Goal: Information Seeking & Learning: Learn about a topic

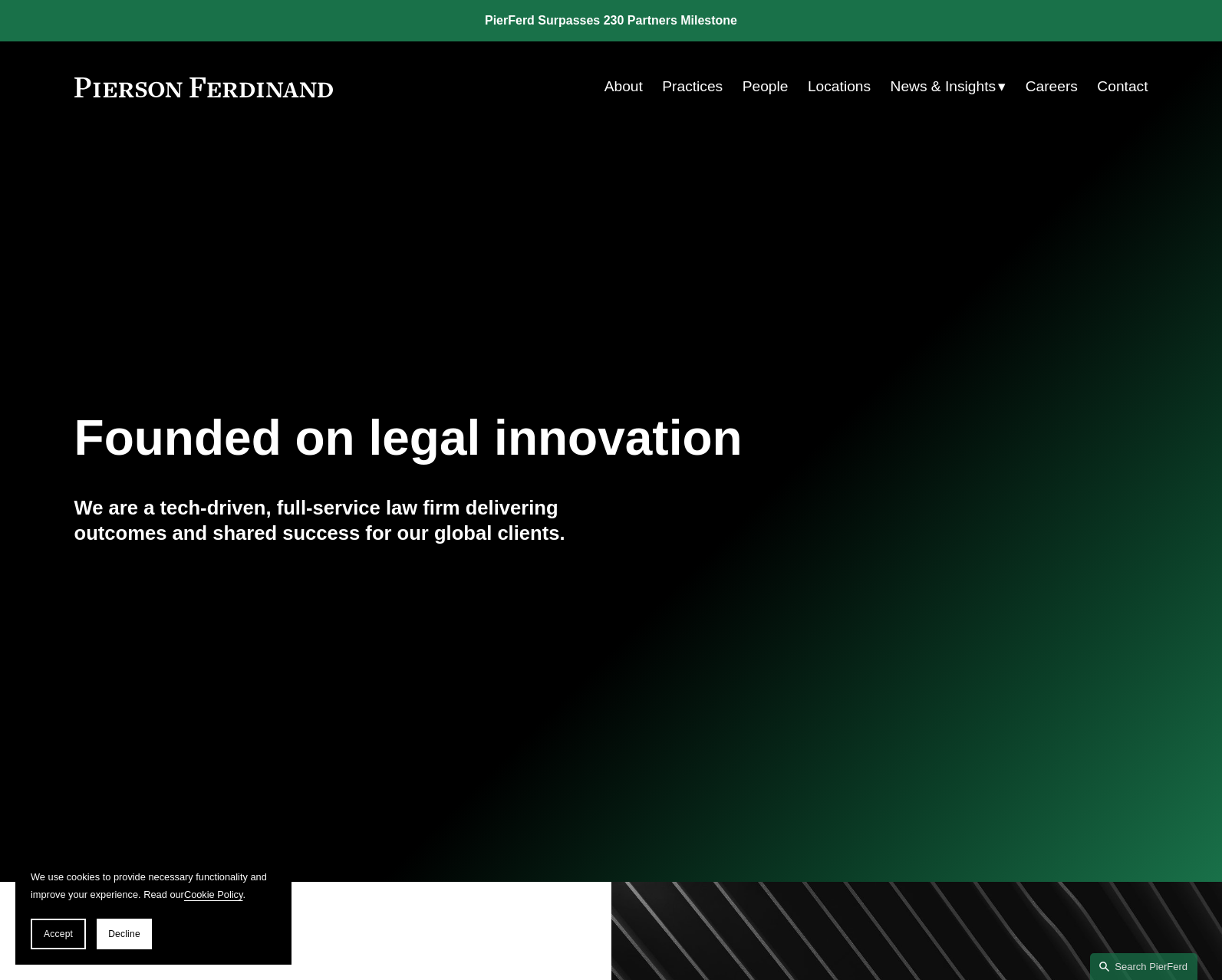
click at [742, 89] on link "People" at bounding box center [765, 87] width 46 height 30
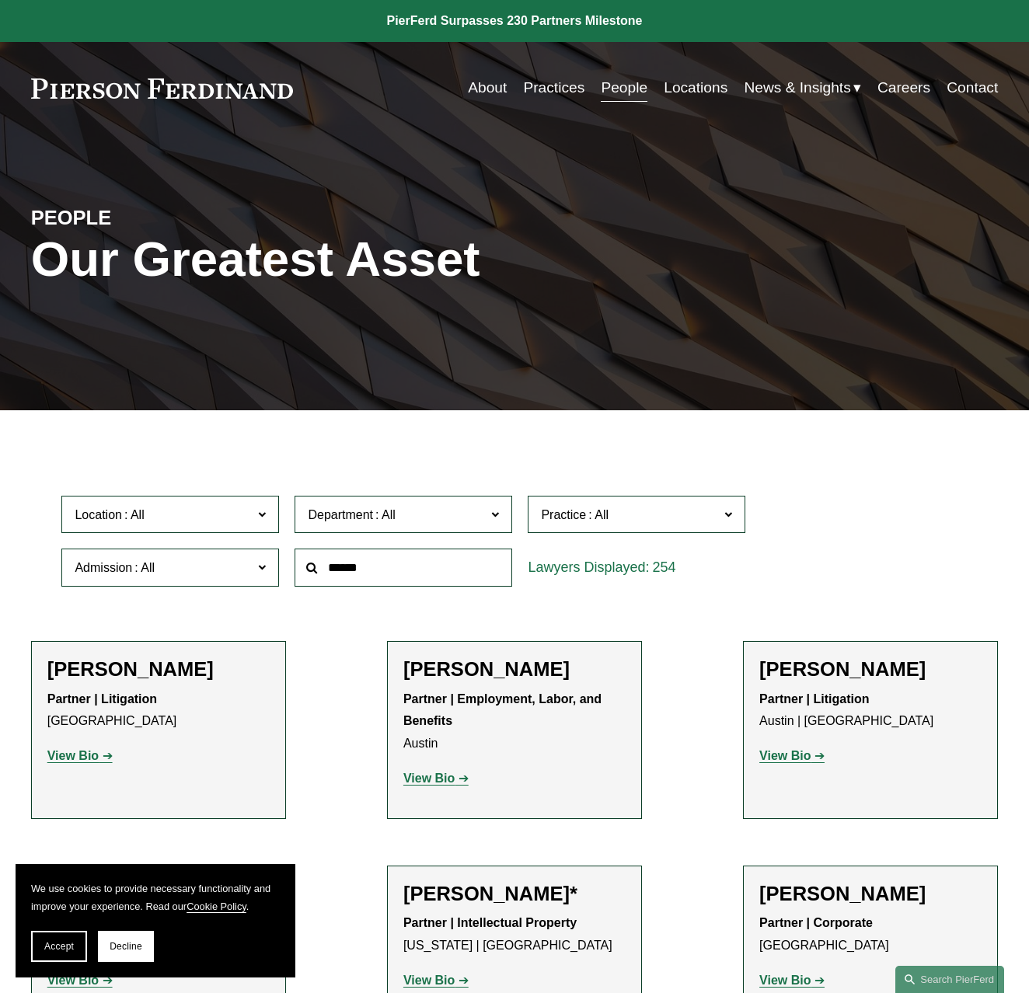
click at [189, 525] on span "Location" at bounding box center [164, 515] width 178 height 21
click at [0, 0] on link "Houston" at bounding box center [0, 0] width 0 height 0
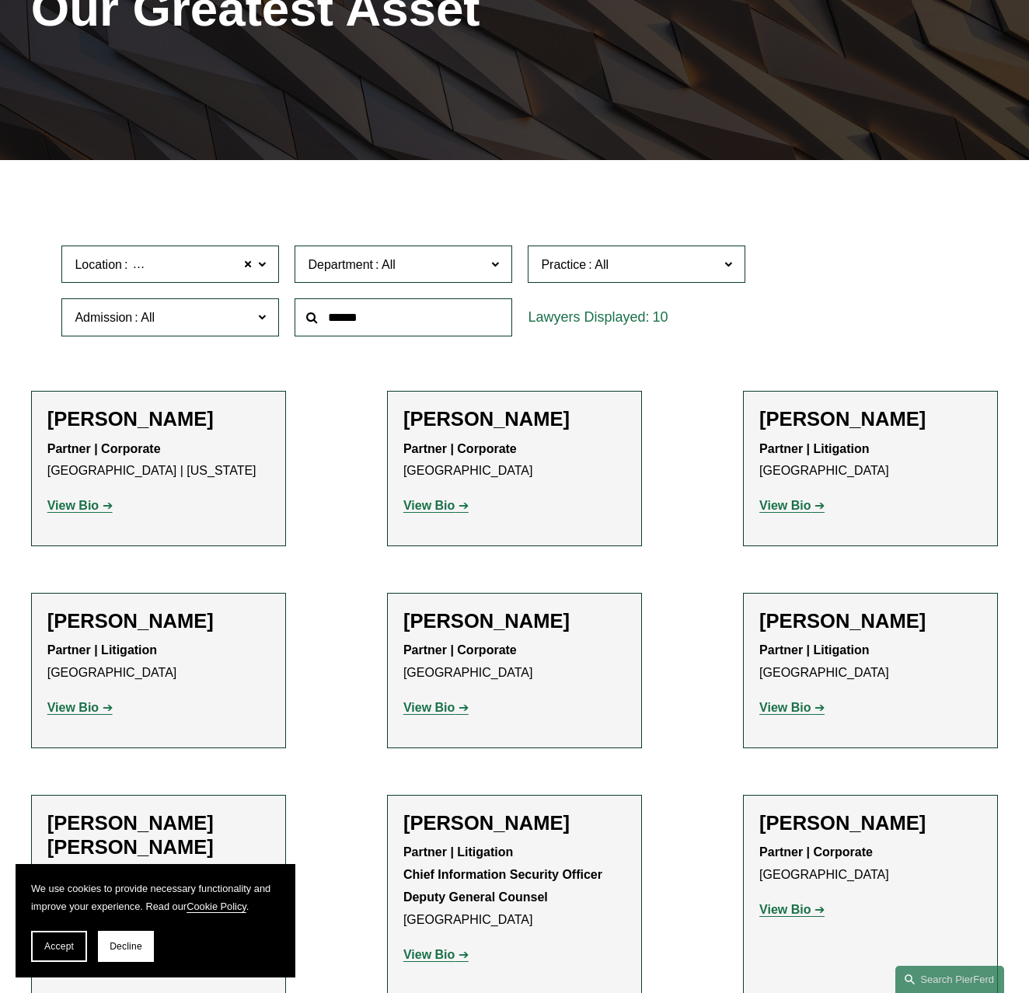
scroll to position [328, 0]
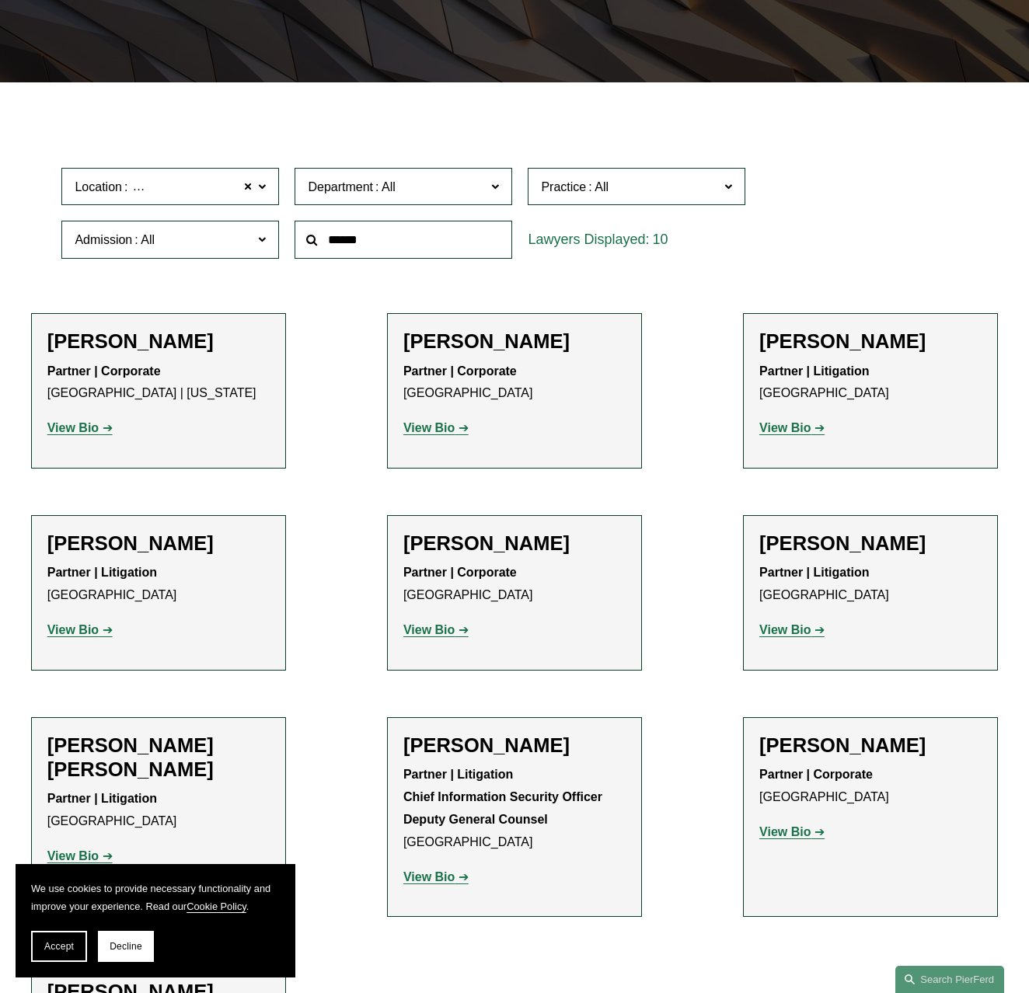
click at [263, 246] on span at bounding box center [262, 239] width 8 height 20
click at [0, 0] on link "All" at bounding box center [0, 0] width 0 height 0
click at [361, 246] on input "text" at bounding box center [404, 240] width 218 height 38
click at [266, 246] on span at bounding box center [262, 239] width 8 height 20
click at [0, 0] on link "[US_STATE]" at bounding box center [0, 0] width 0 height 0
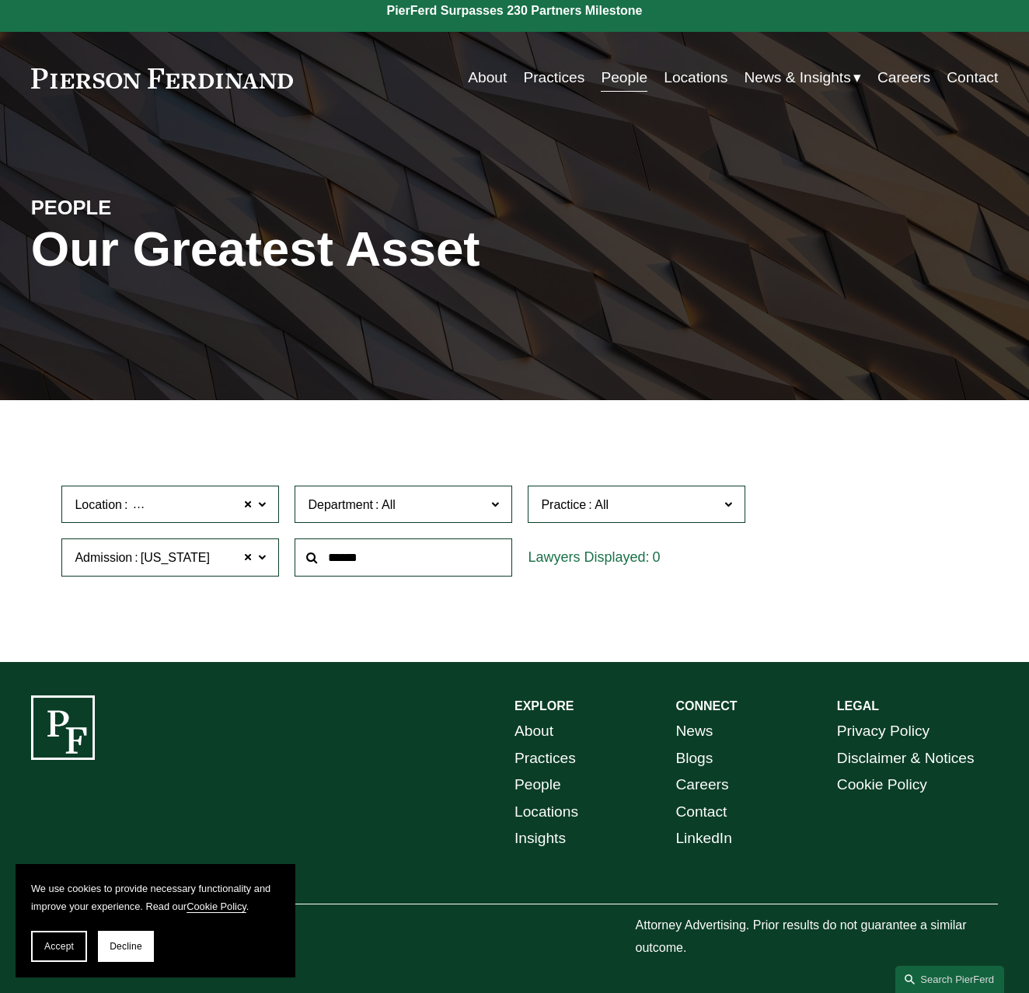
scroll to position [16, 0]
click at [269, 493] on label "Location Houston" at bounding box center [170, 505] width 218 height 38
click at [0, 0] on ul "All Atlanta Austin Boston Charlotte Chicago Cincinnati Cleveland Columbus Dalla…" at bounding box center [0, 0] width 0 height 0
click at [0, 0] on link "All" at bounding box center [0, 0] width 0 height 0
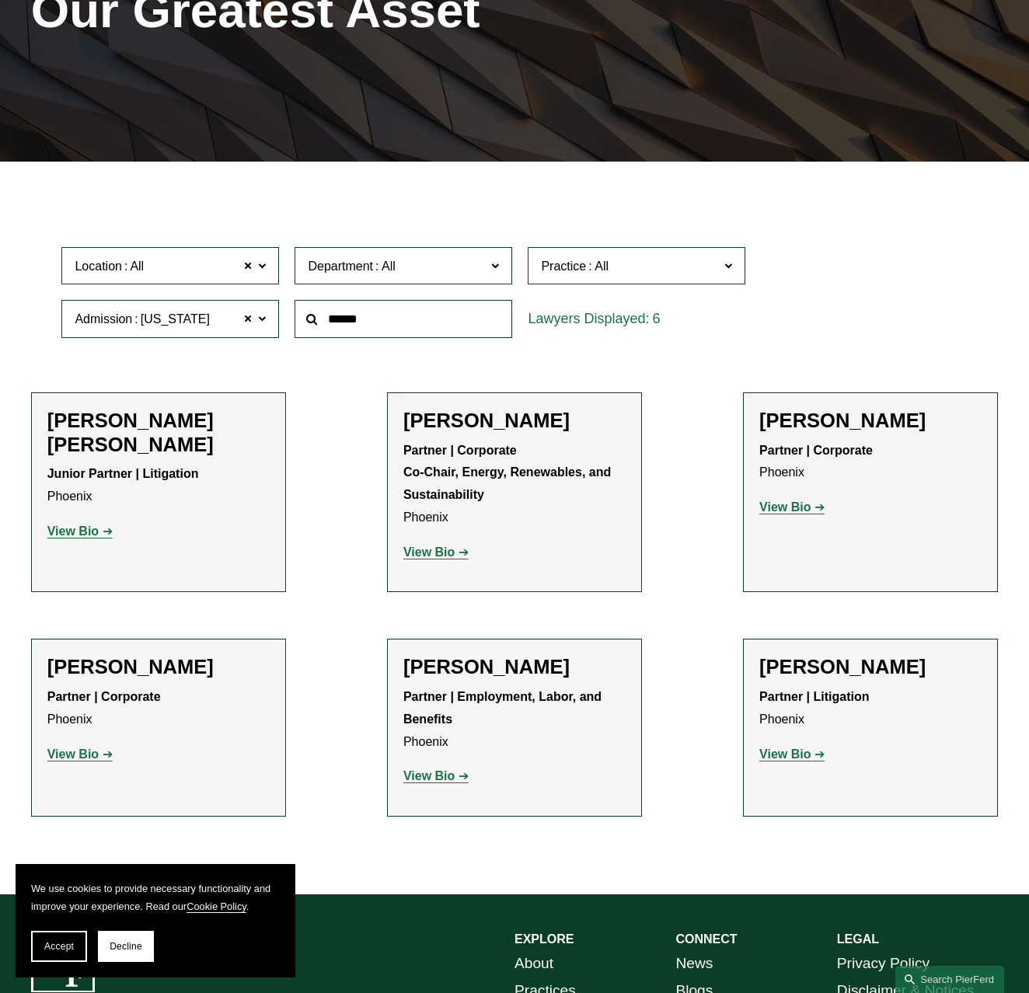
scroll to position [326, 0]
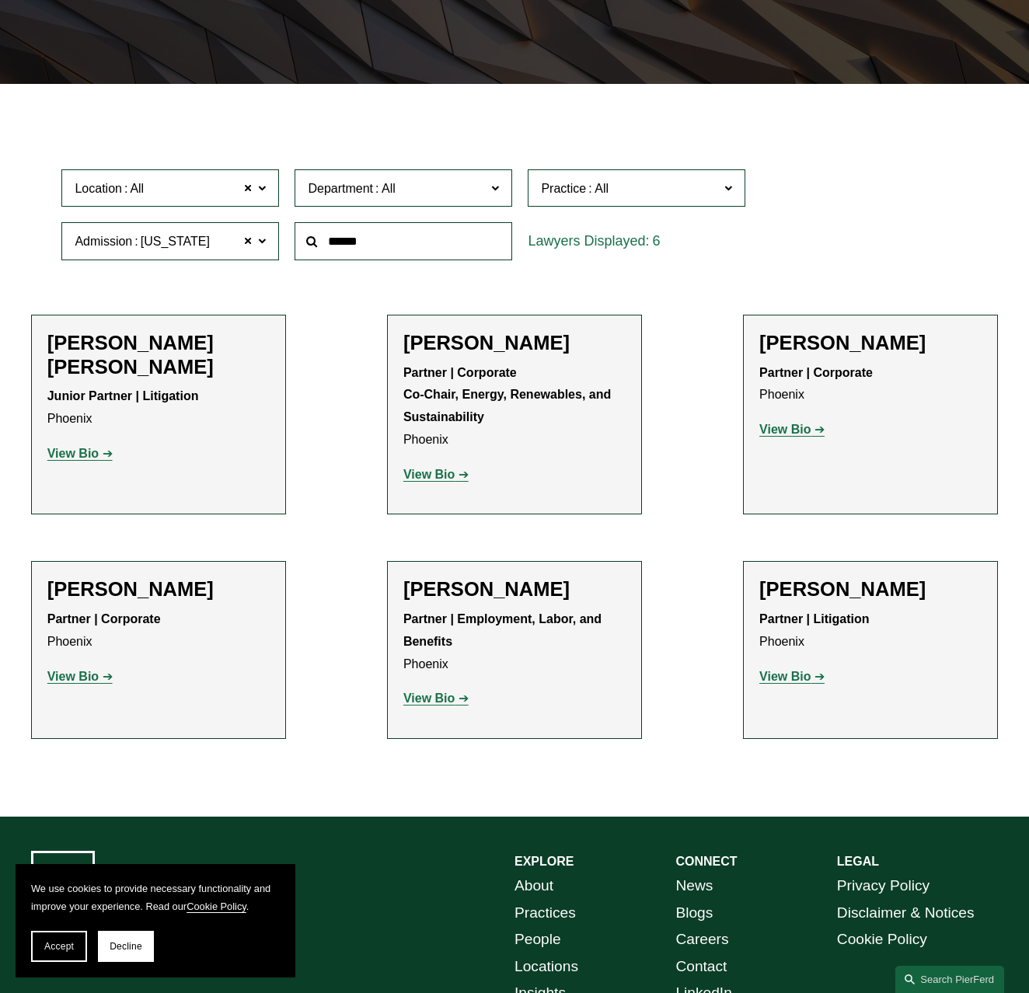
click at [426, 487] on p "View Bio" at bounding box center [514, 475] width 222 height 23
click at [427, 481] on strong "View Bio" at bounding box center [428, 474] width 51 height 13
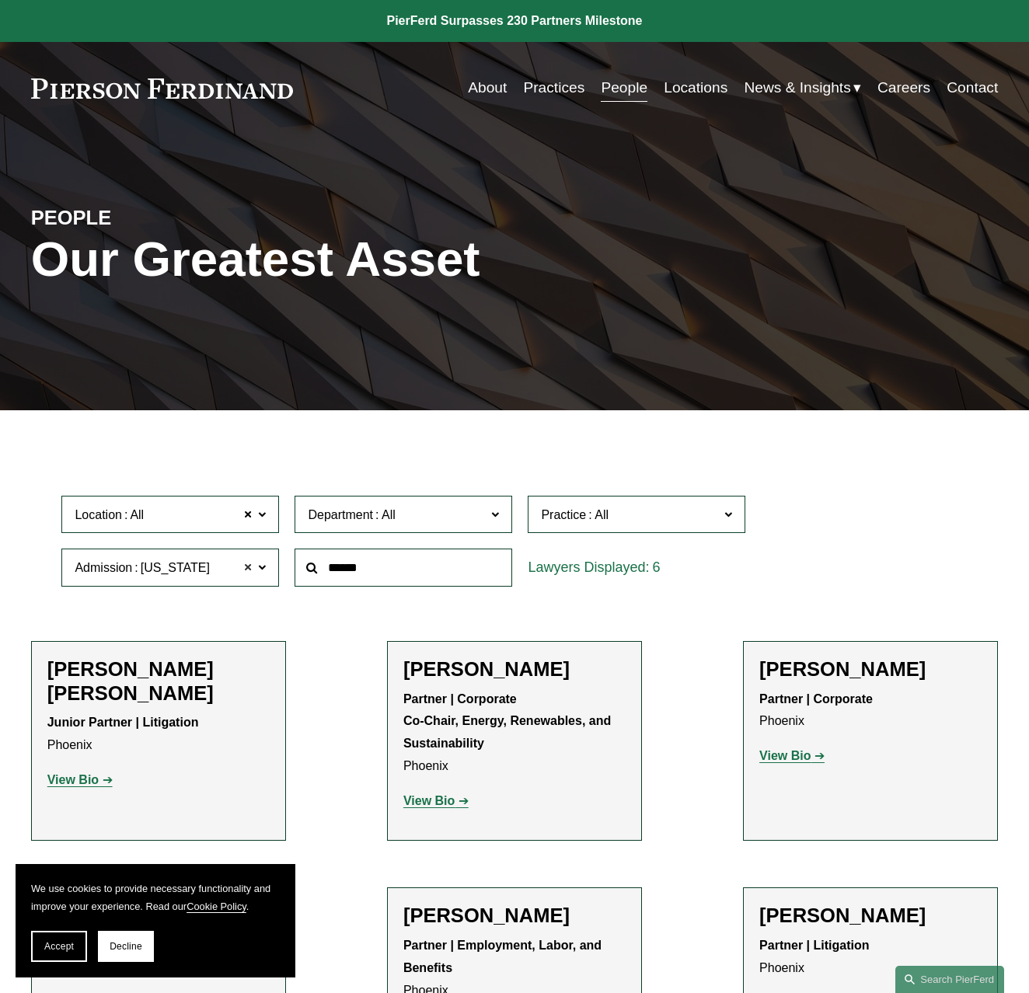
click at [250, 570] on span at bounding box center [247, 568] width 9 height 20
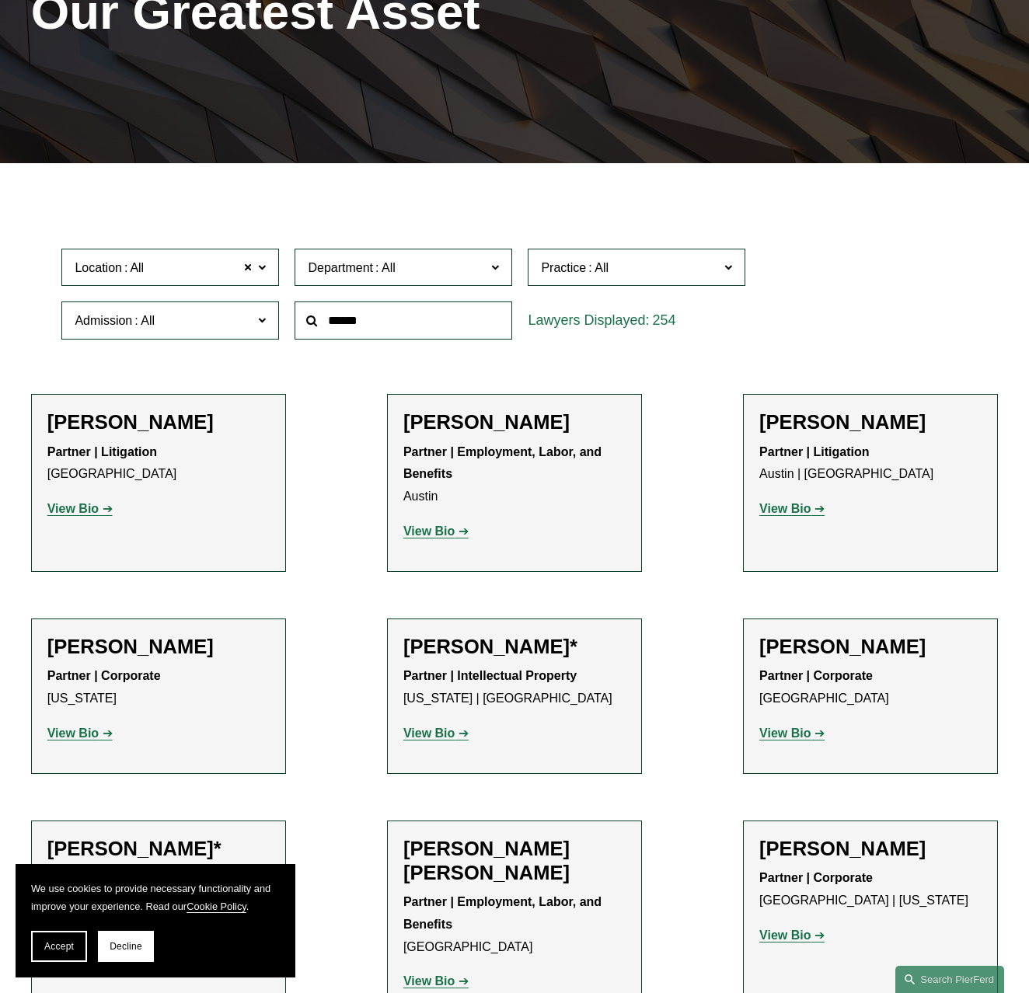
scroll to position [250, 0]
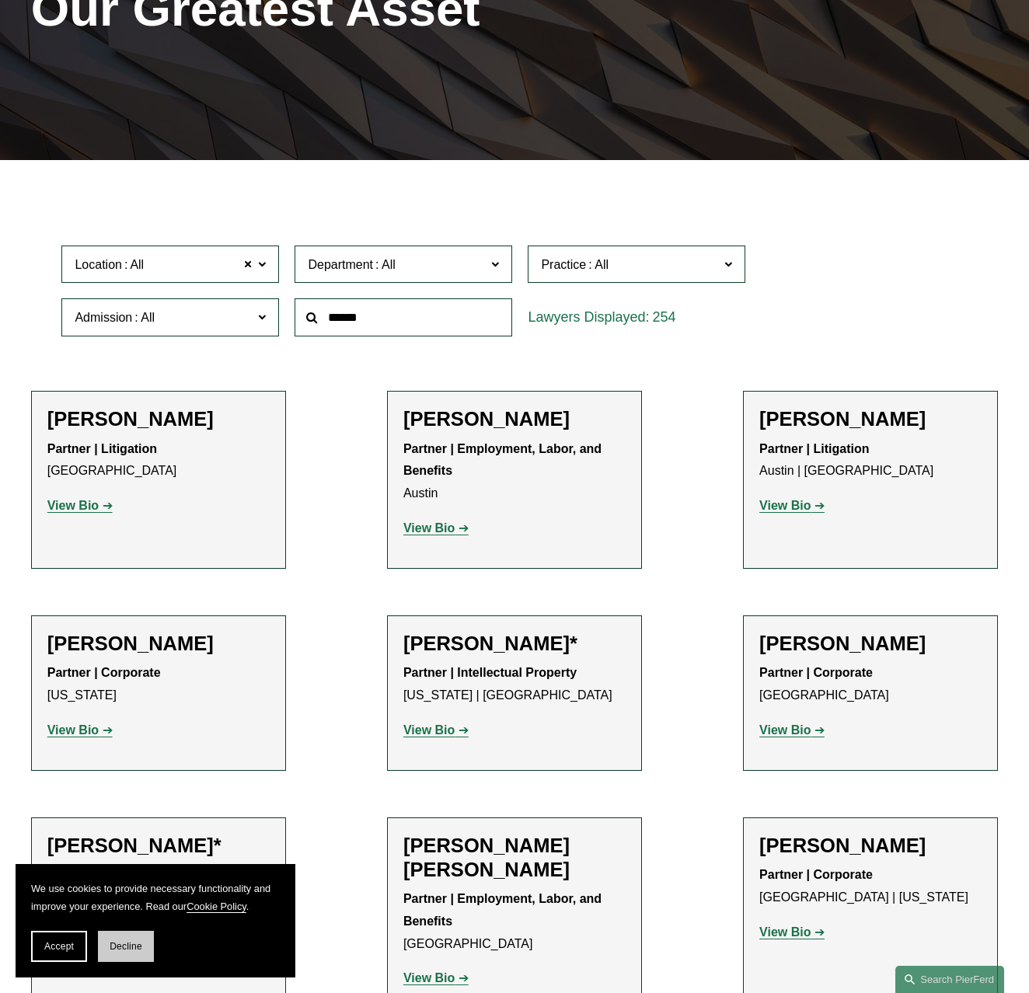
click at [133, 940] on button "Decline" at bounding box center [126, 946] width 56 height 31
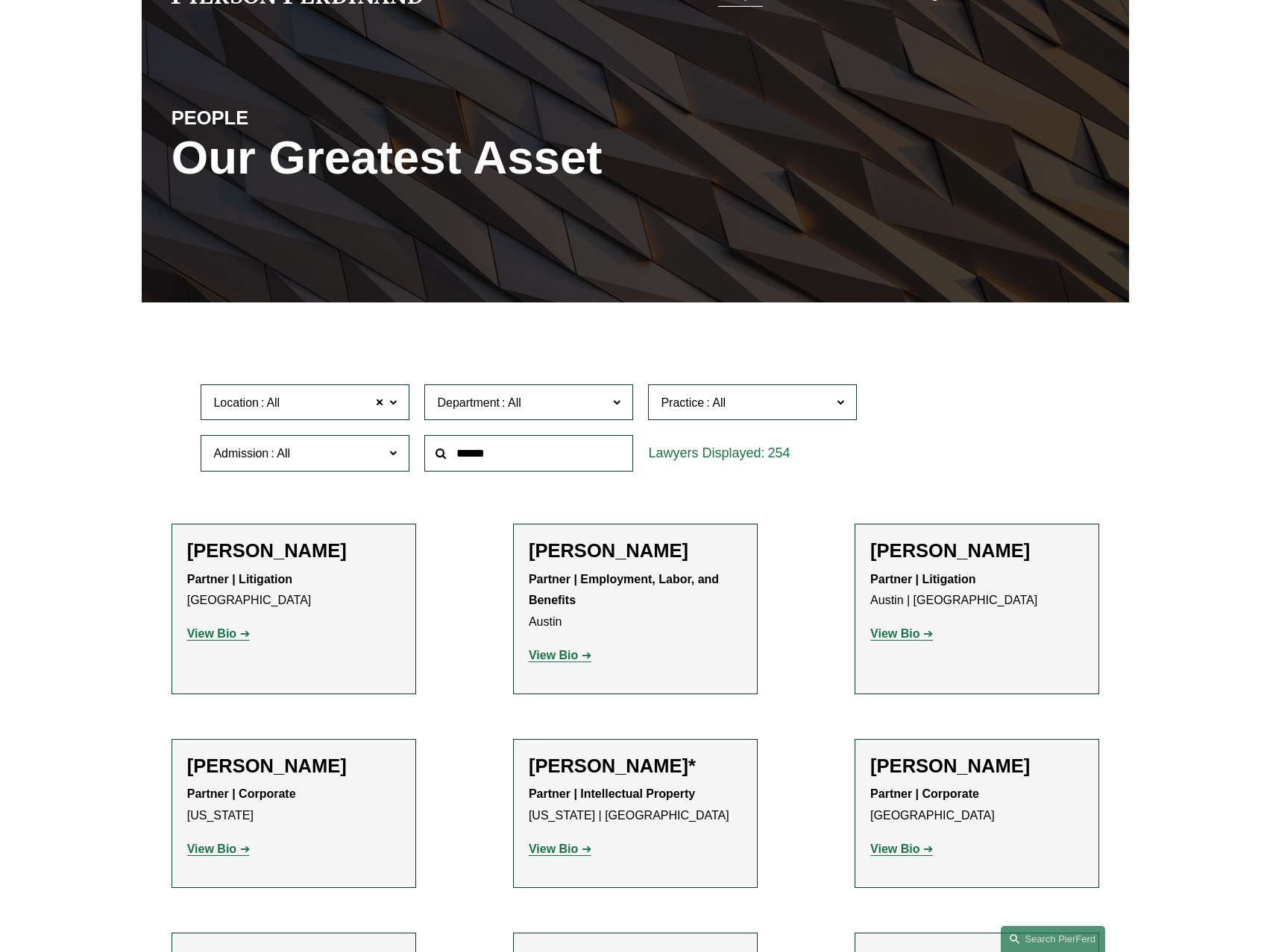
scroll to position [0, 0]
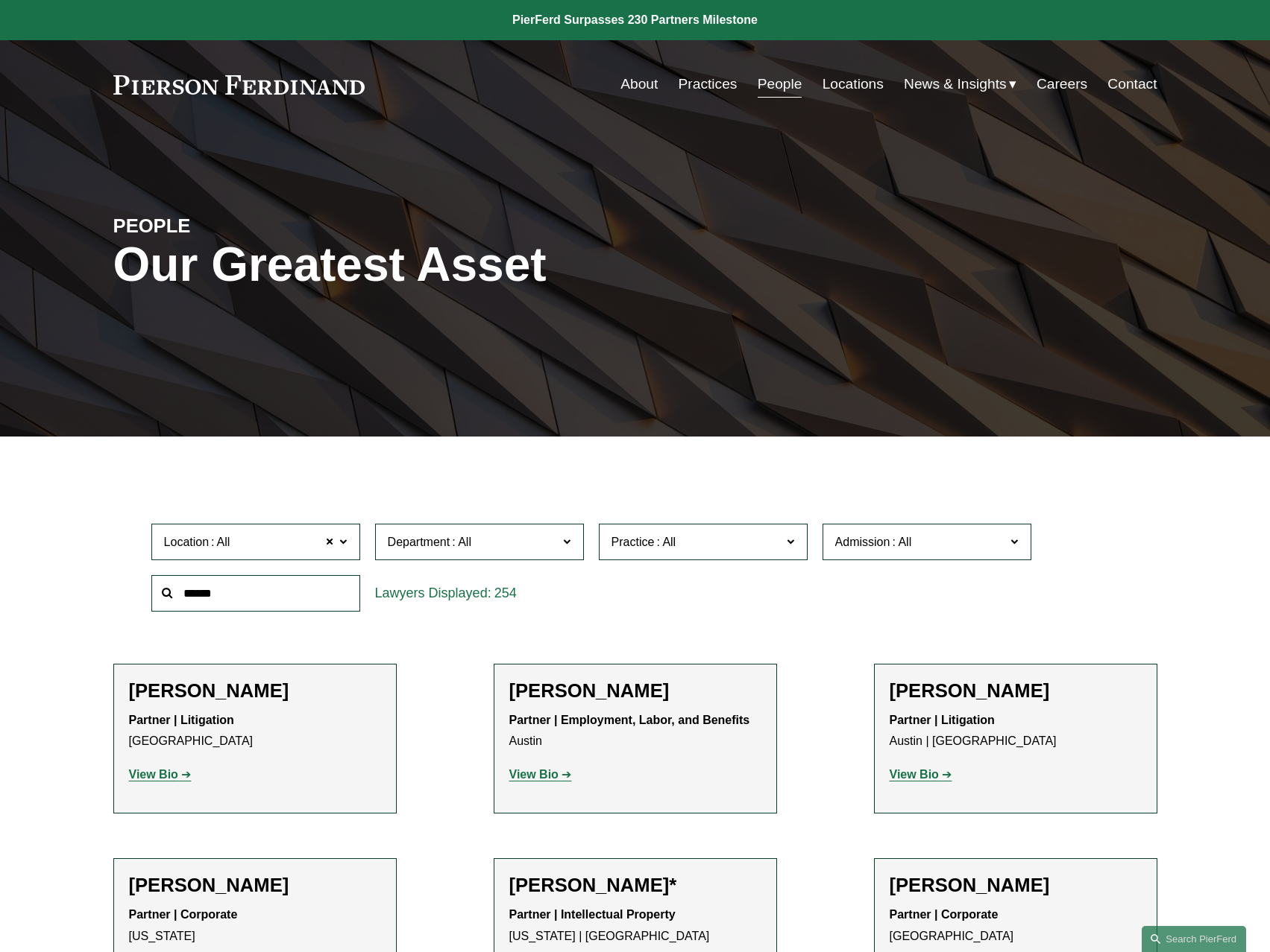
click at [353, 89] on link at bounding box center [239, 85] width 252 height 19
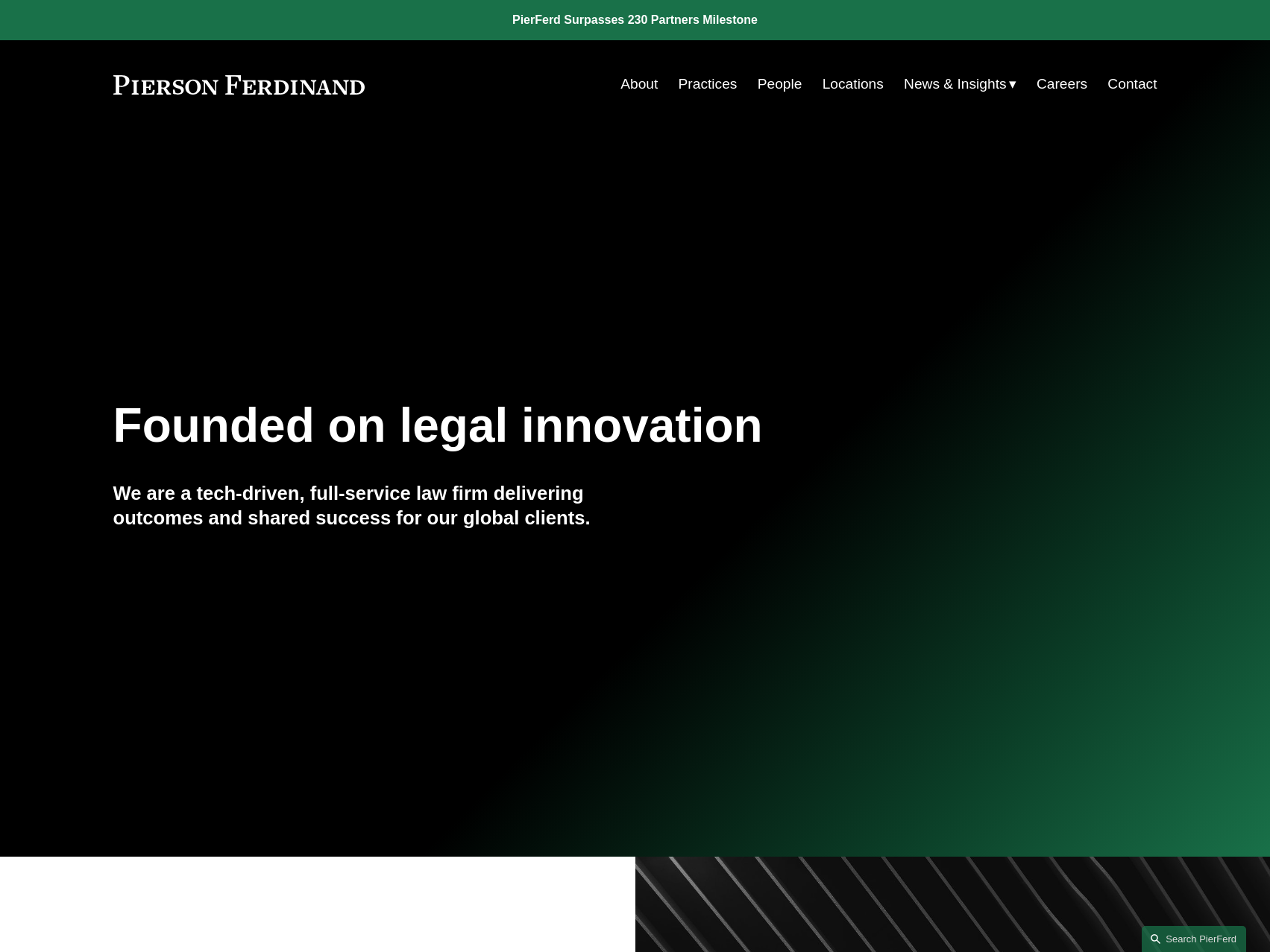
drag, startPoint x: 370, startPoint y: 87, endPoint x: 99, endPoint y: 76, distance: 271.2
click at [99, 76] on div "Skip to Content About Practices People Locations" at bounding box center [635, 84] width 1270 height 88
click at [771, 82] on link "People" at bounding box center [780, 84] width 45 height 29
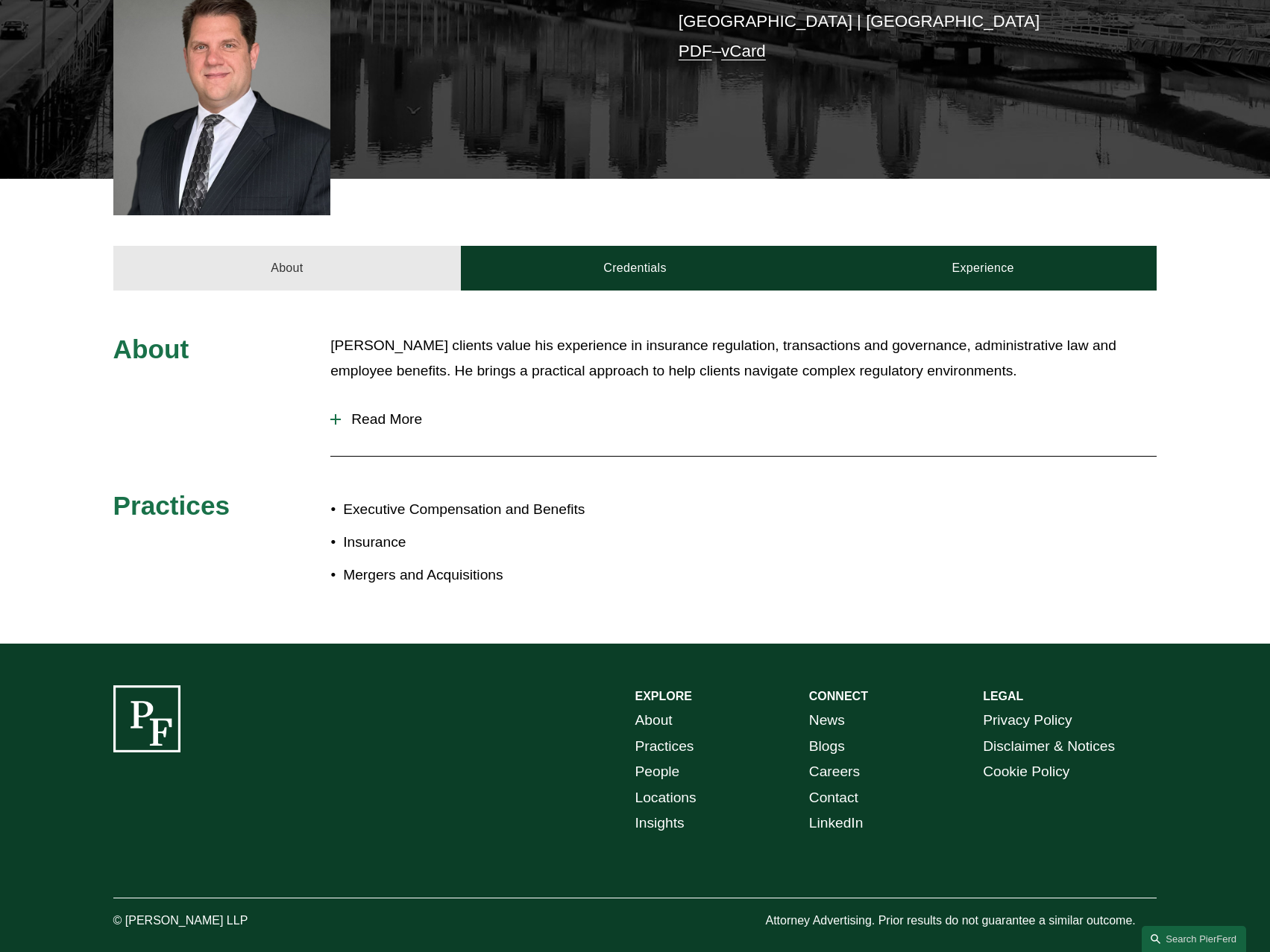
scroll to position [289, 0]
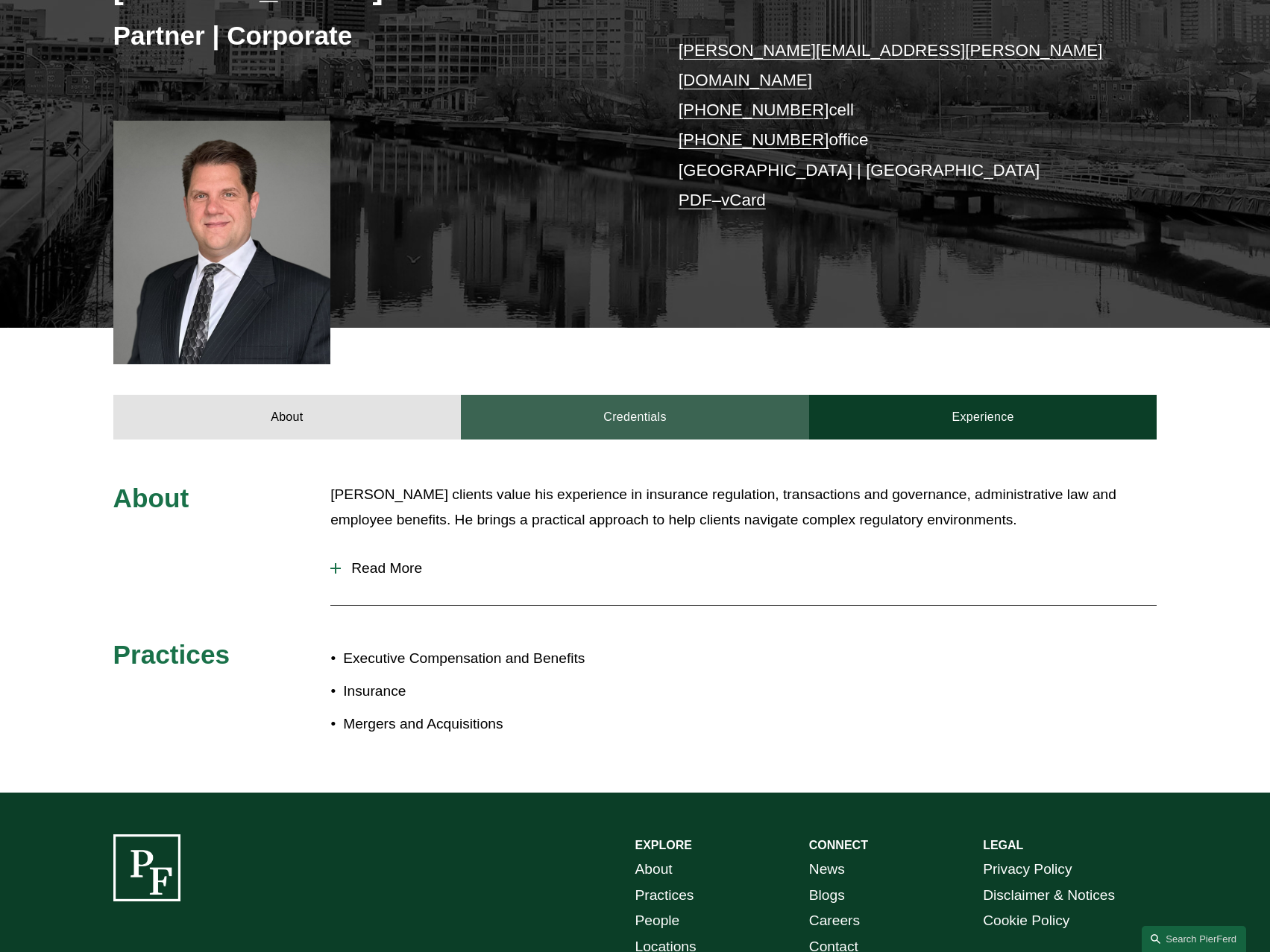
click at [627, 395] on link "Credentials" at bounding box center [634, 417] width 348 height 45
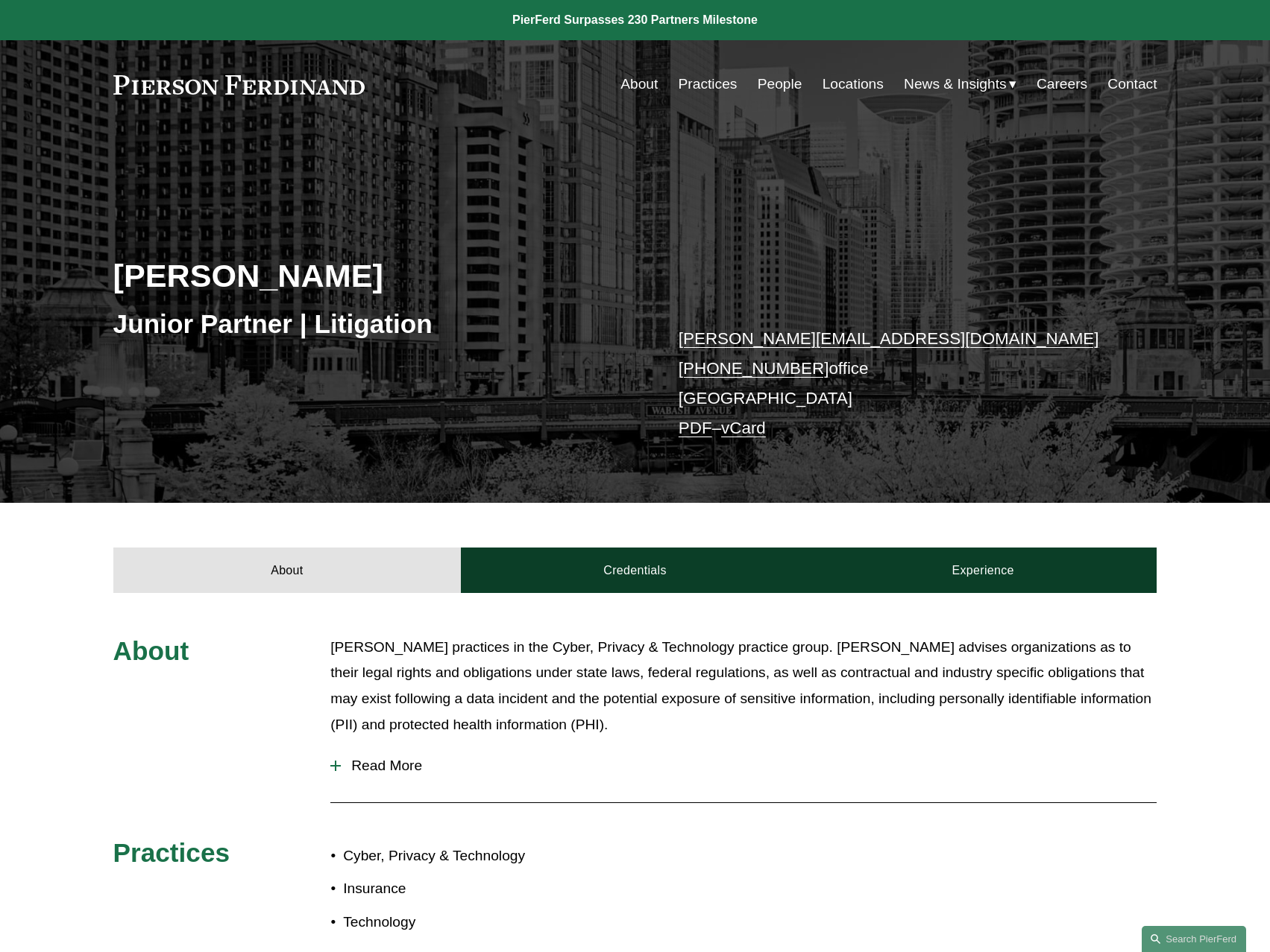
scroll to position [298, 0]
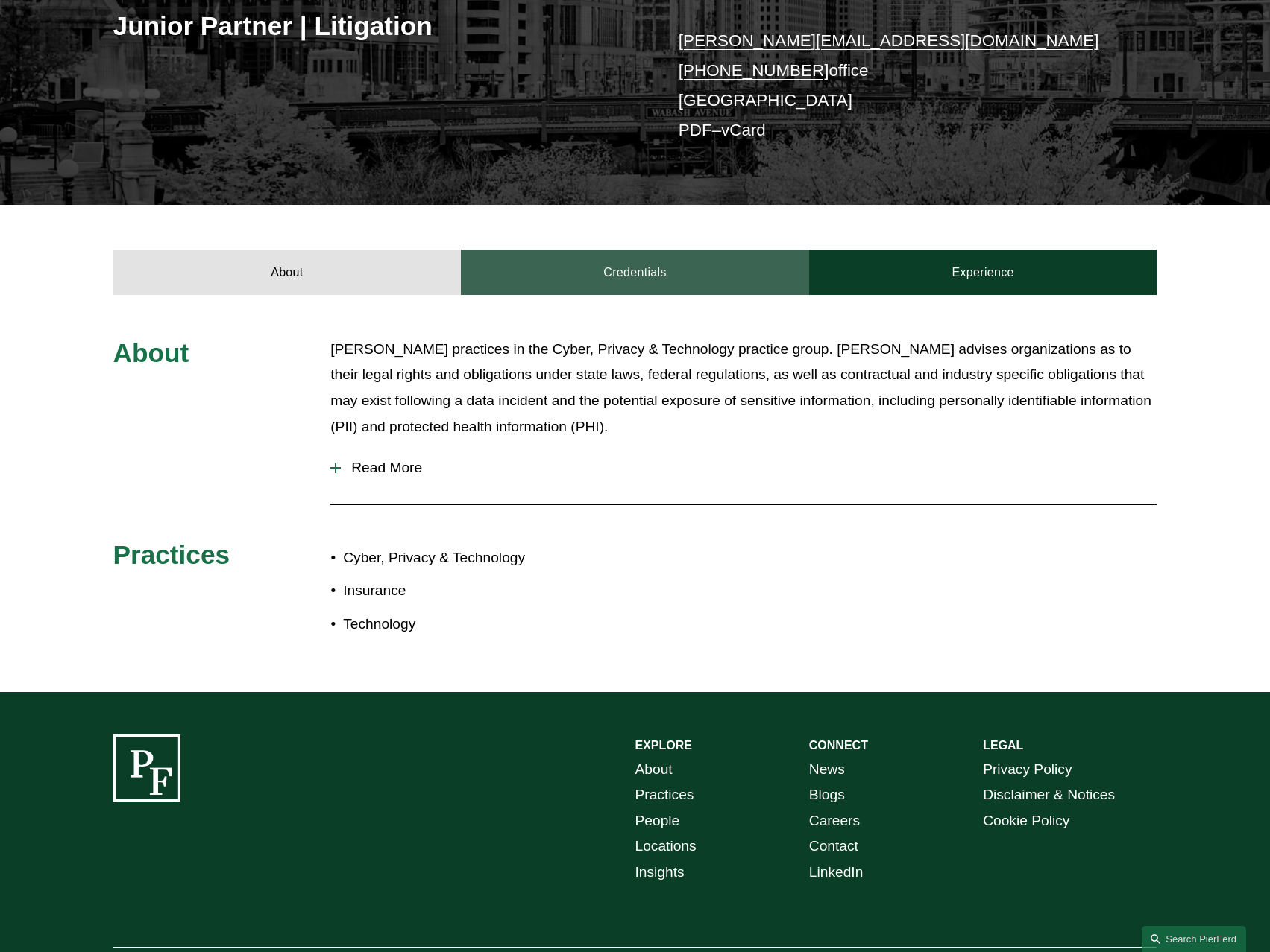
click at [643, 271] on link "Credentials" at bounding box center [634, 271] width 348 height 45
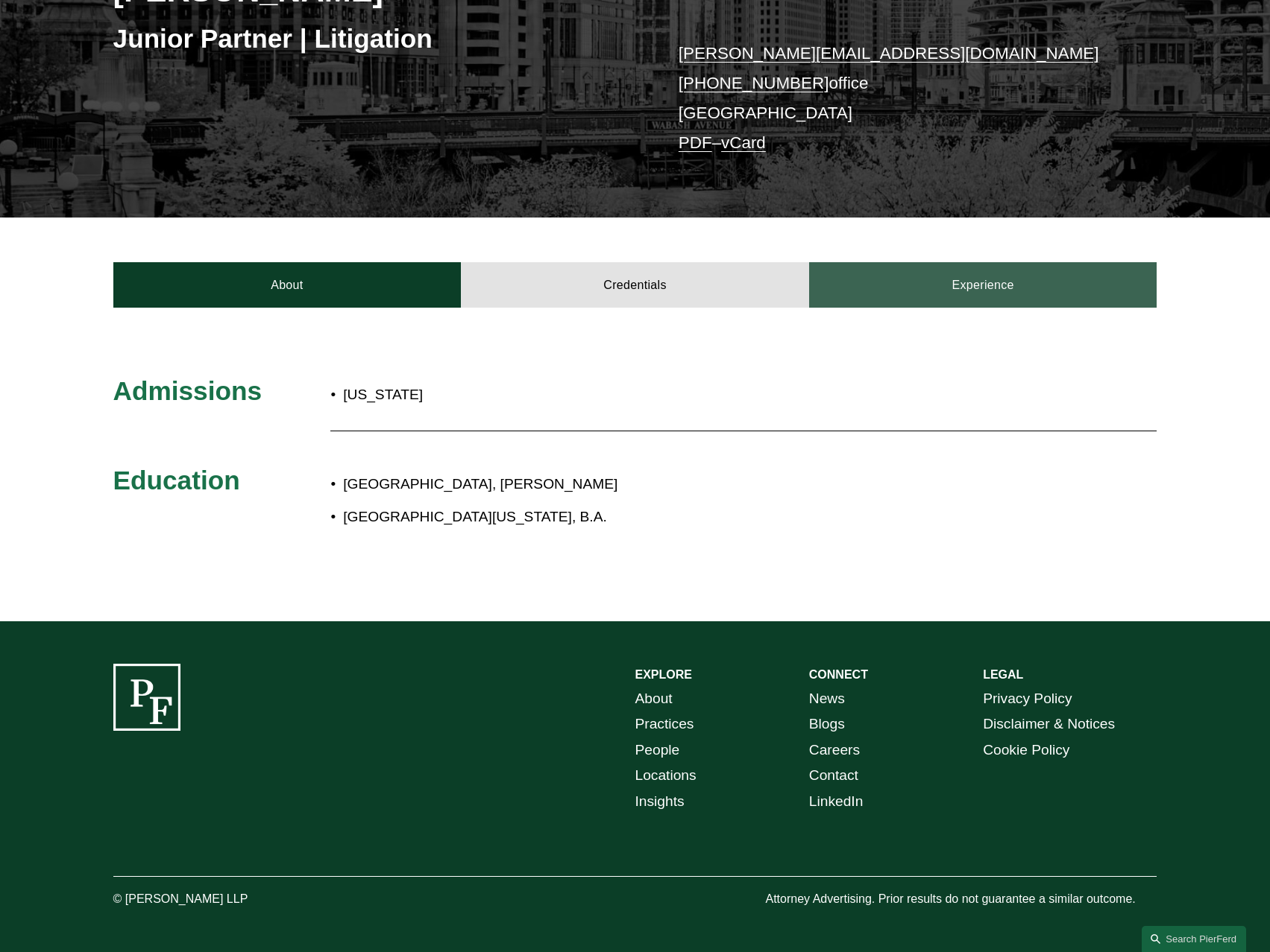
click at [902, 276] on link "Experience" at bounding box center [982, 285] width 348 height 45
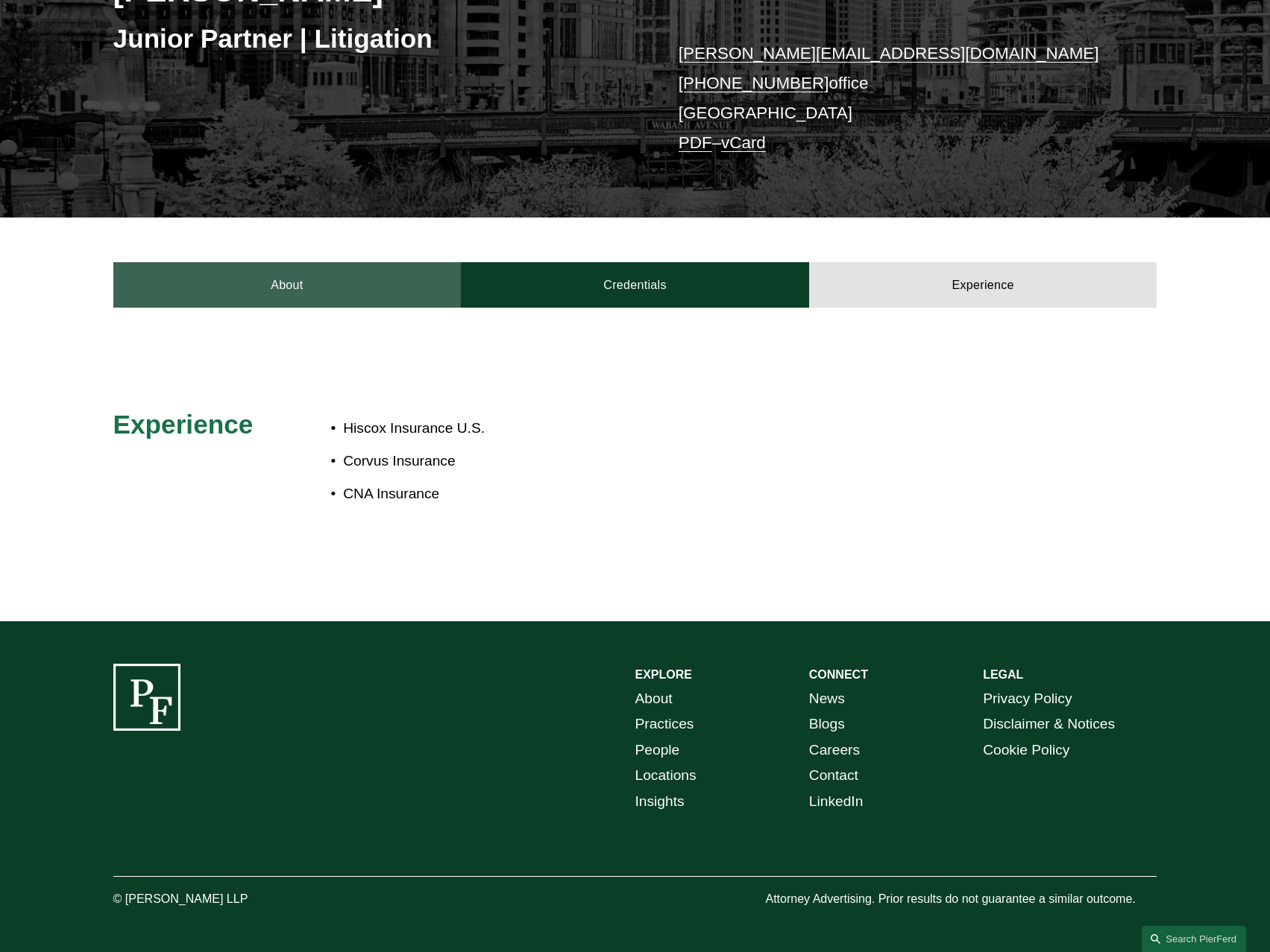
click at [342, 290] on link "About" at bounding box center [287, 285] width 348 height 45
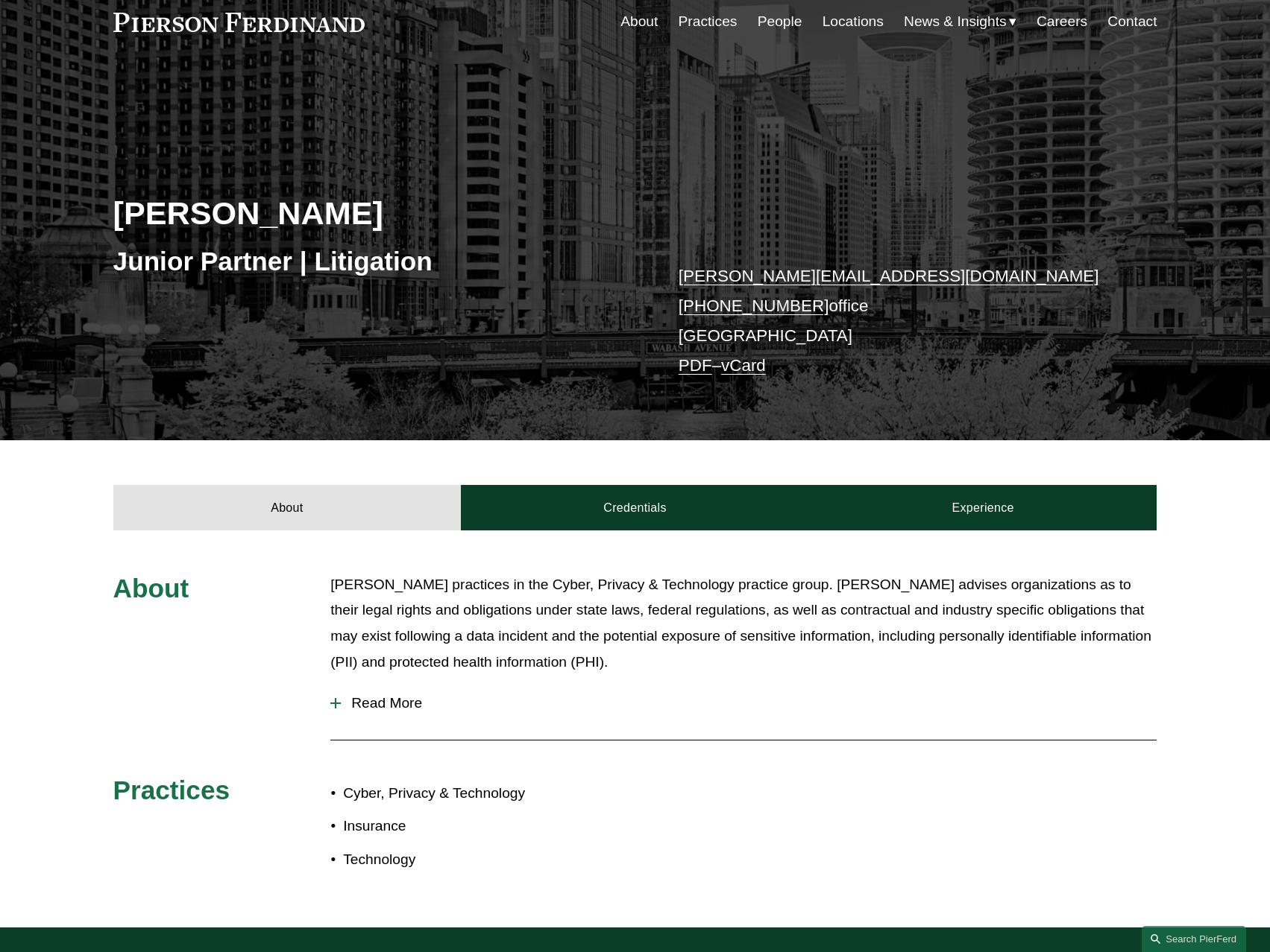
scroll to position [0, 0]
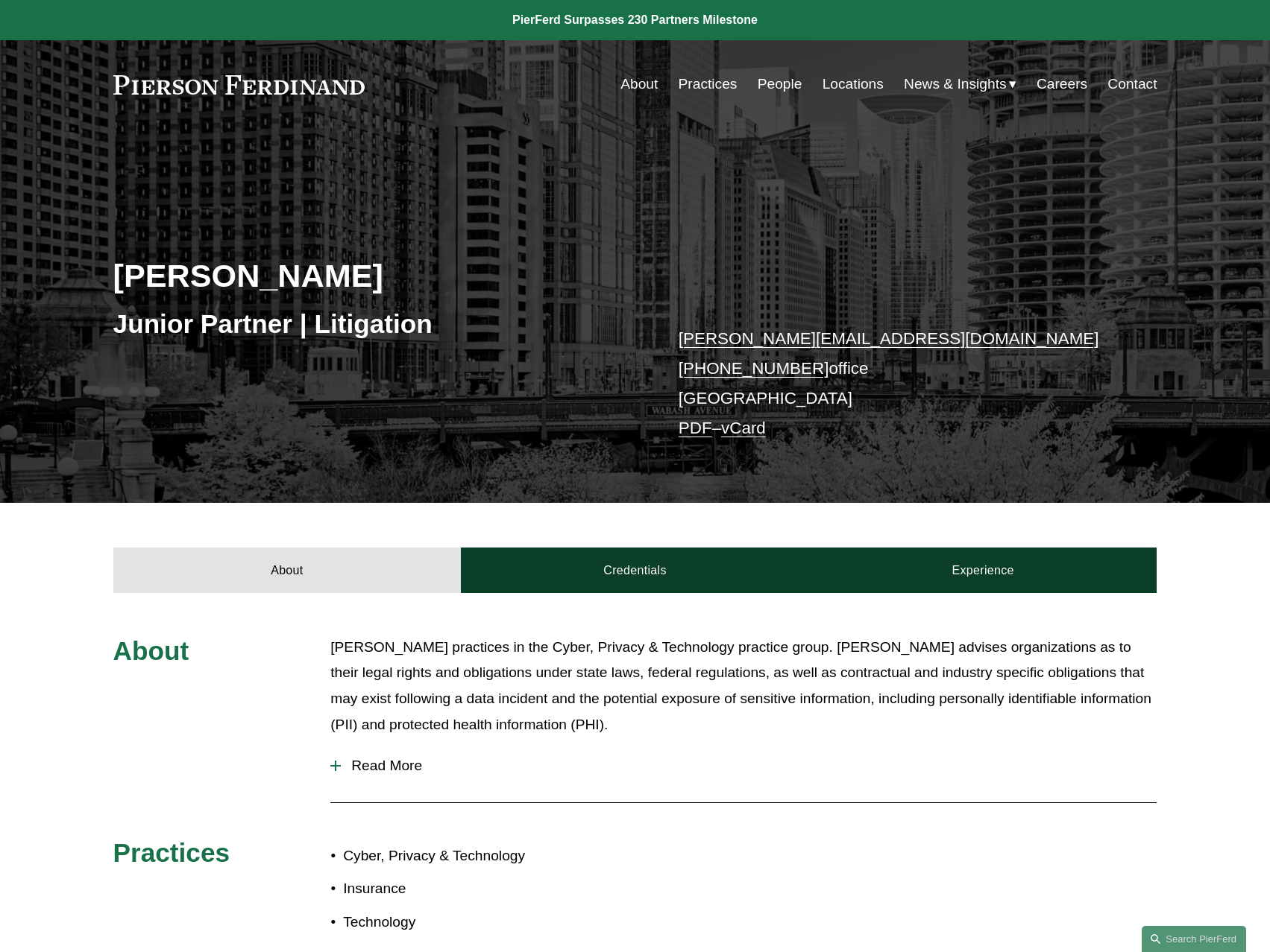
click at [377, 774] on span "Read More" at bounding box center [748, 766] width 815 height 16
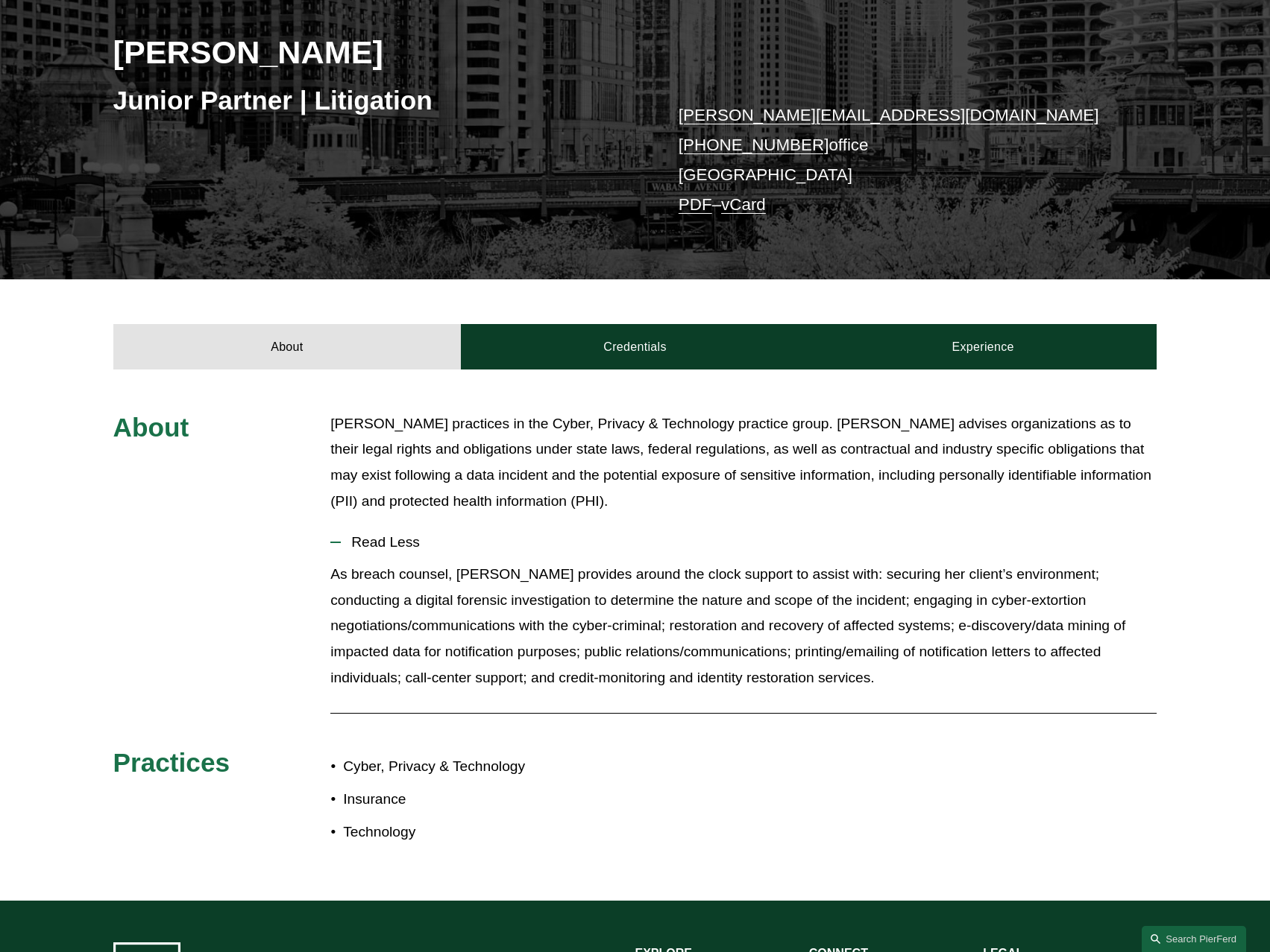
scroll to position [298, 0]
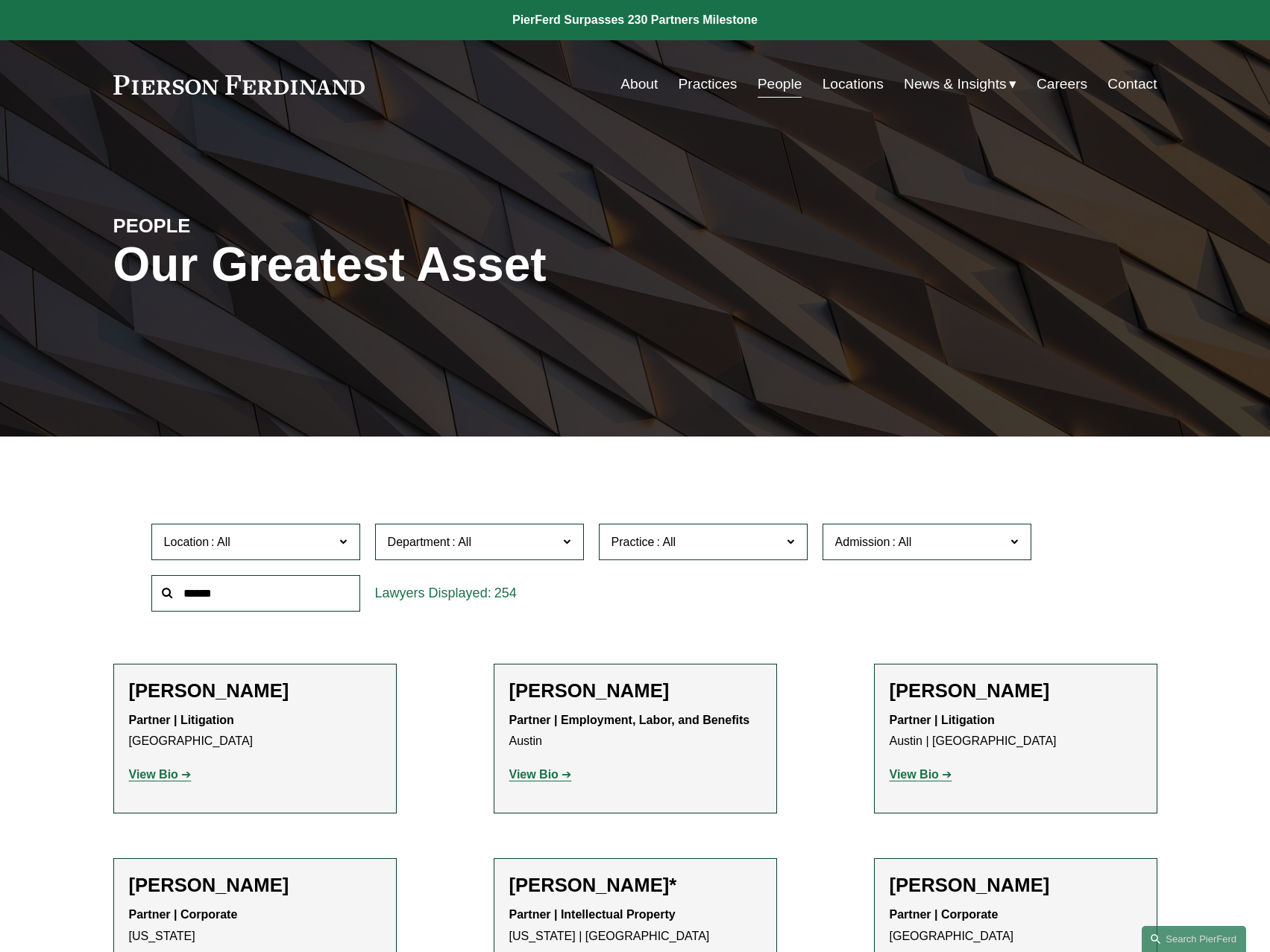
click at [230, 594] on input "text" at bounding box center [256, 593] width 209 height 36
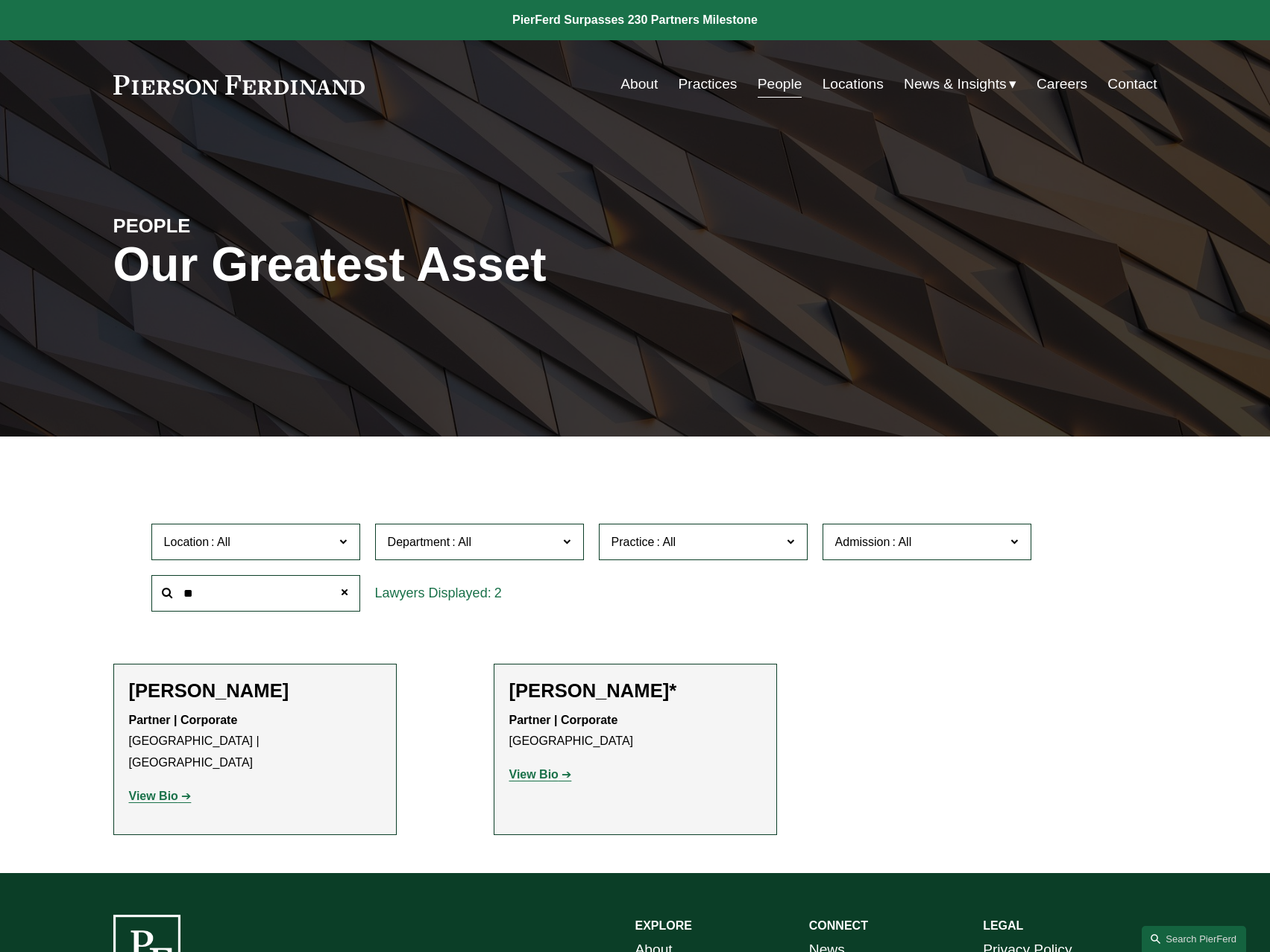
type input "*"
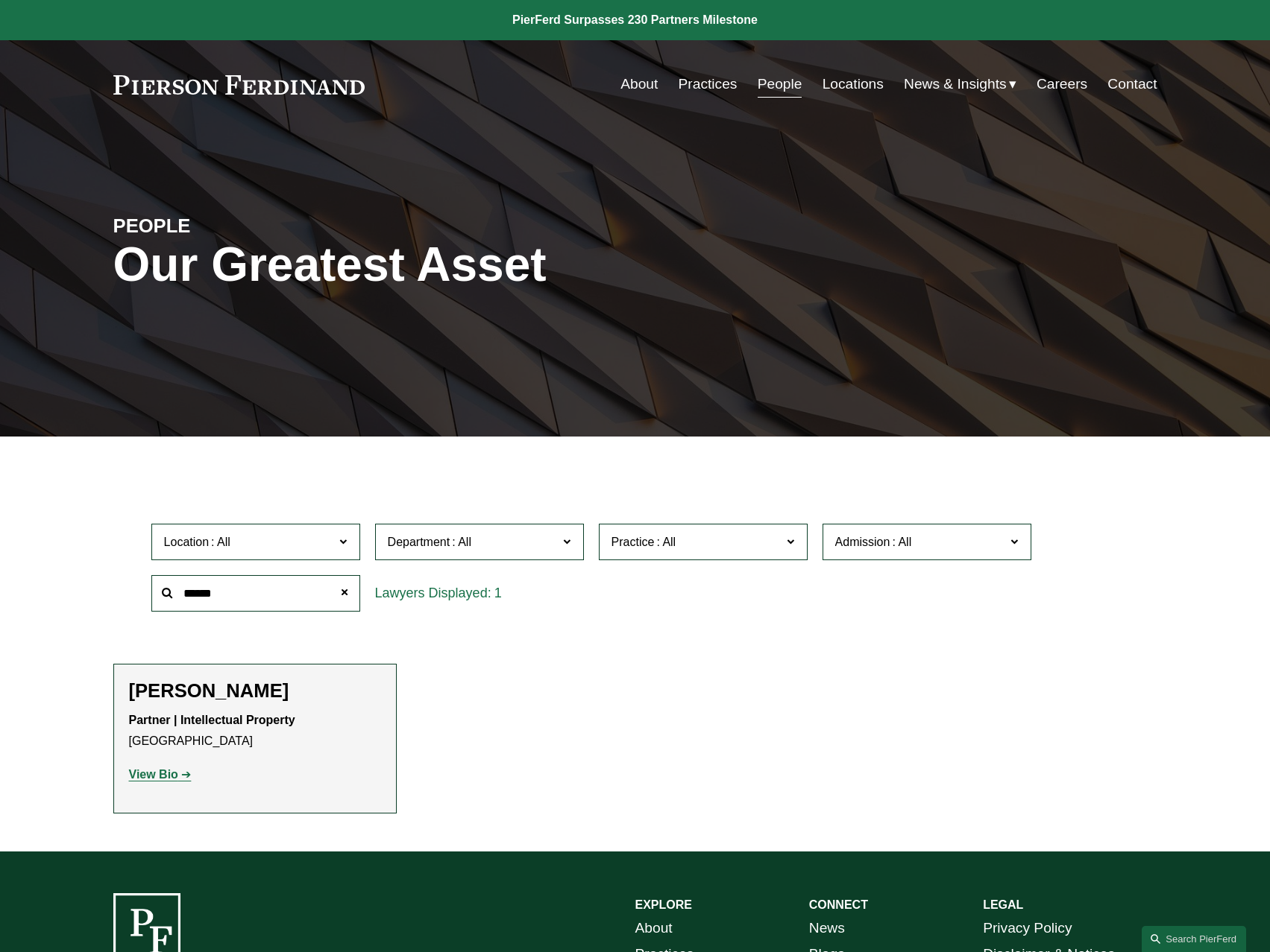
type input "******"
click at [203, 703] on h2 "[PERSON_NAME]" at bounding box center [254, 691] width 252 height 23
click at [203, 694] on h2 "[PERSON_NAME]" at bounding box center [254, 691] width 252 height 23
click at [153, 778] on strong "View Bio" at bounding box center [153, 774] width 49 height 12
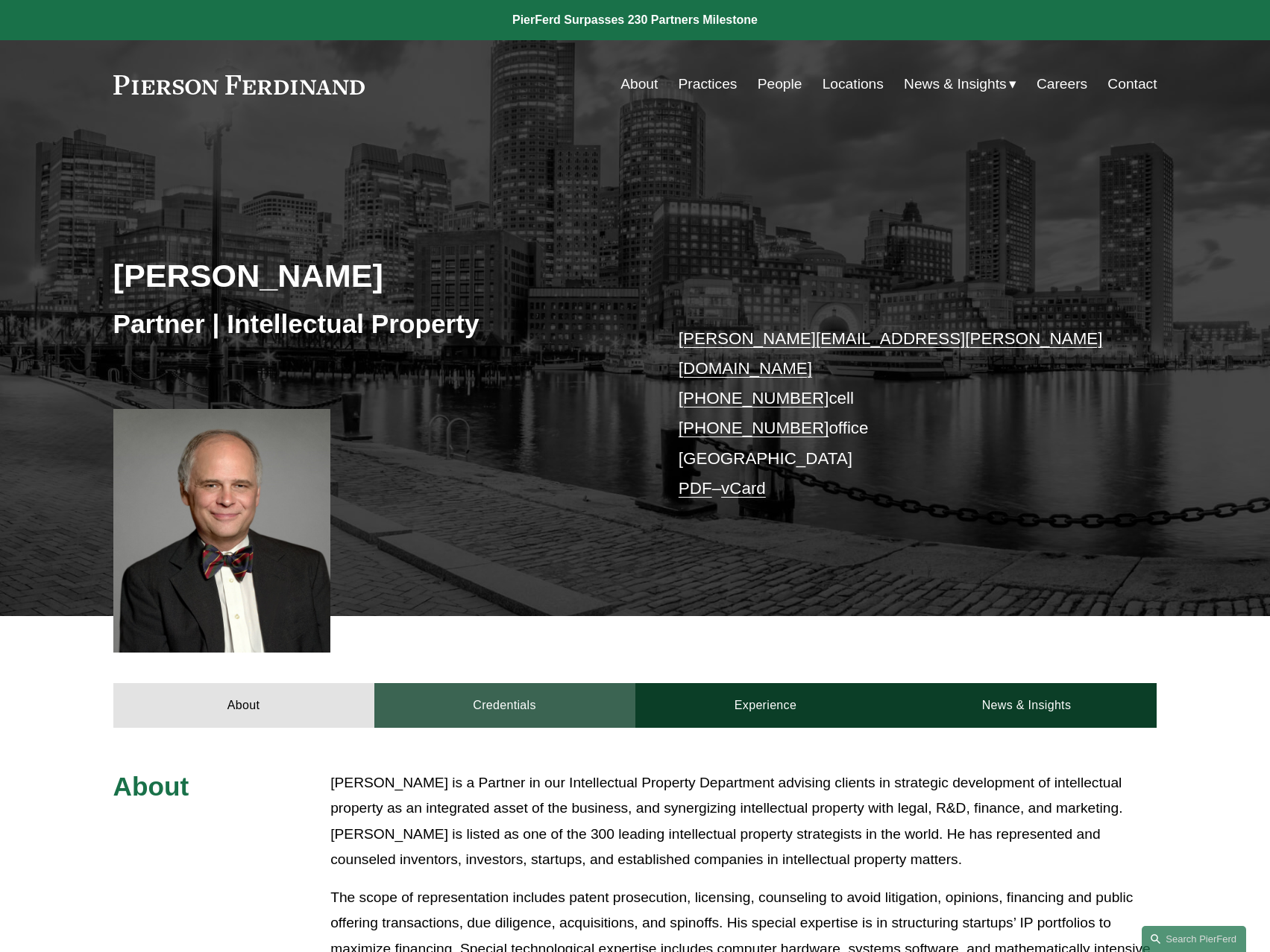
click at [465, 685] on link "Credentials" at bounding box center [505, 706] width 261 height 45
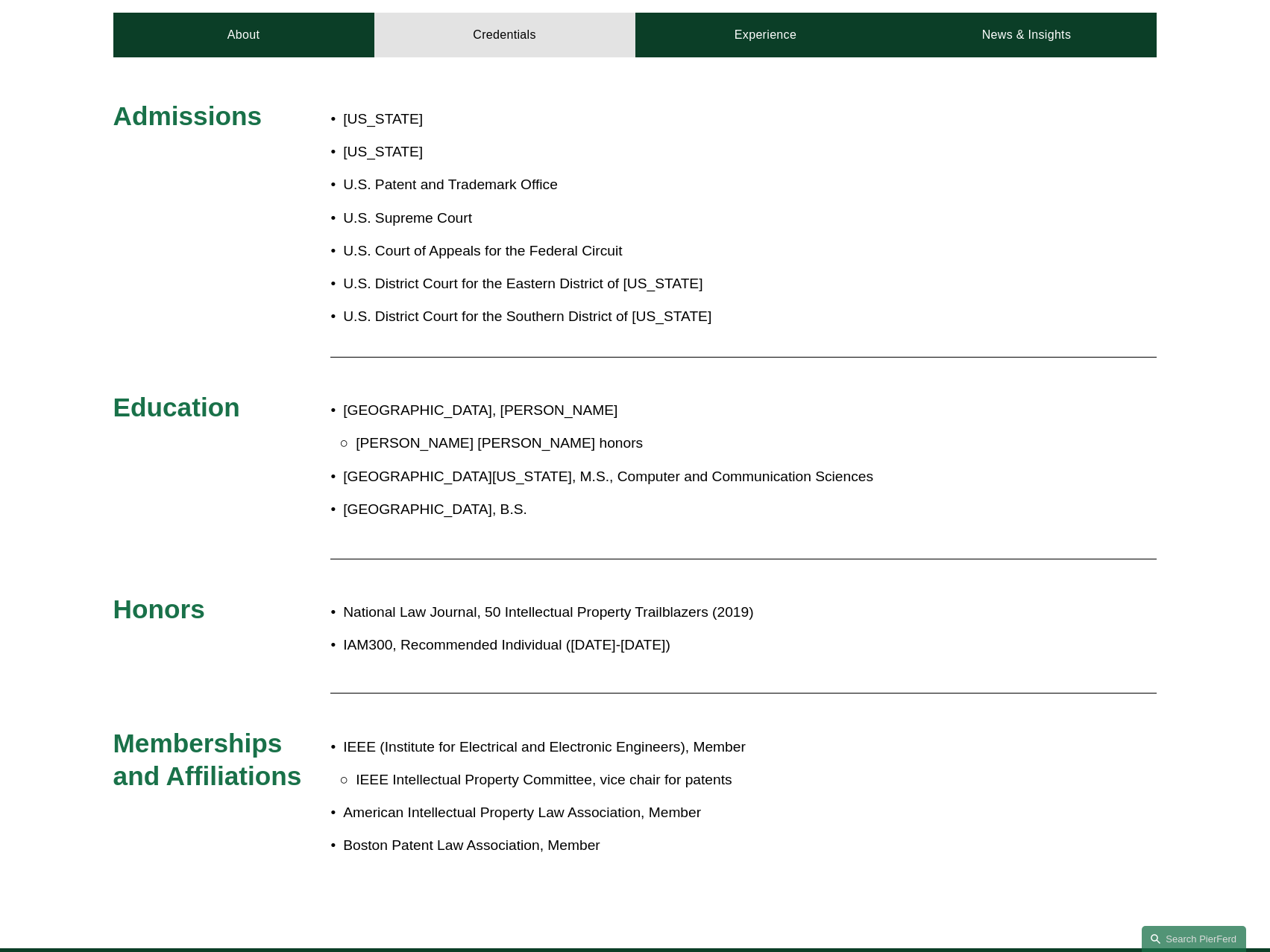
scroll to position [373, 0]
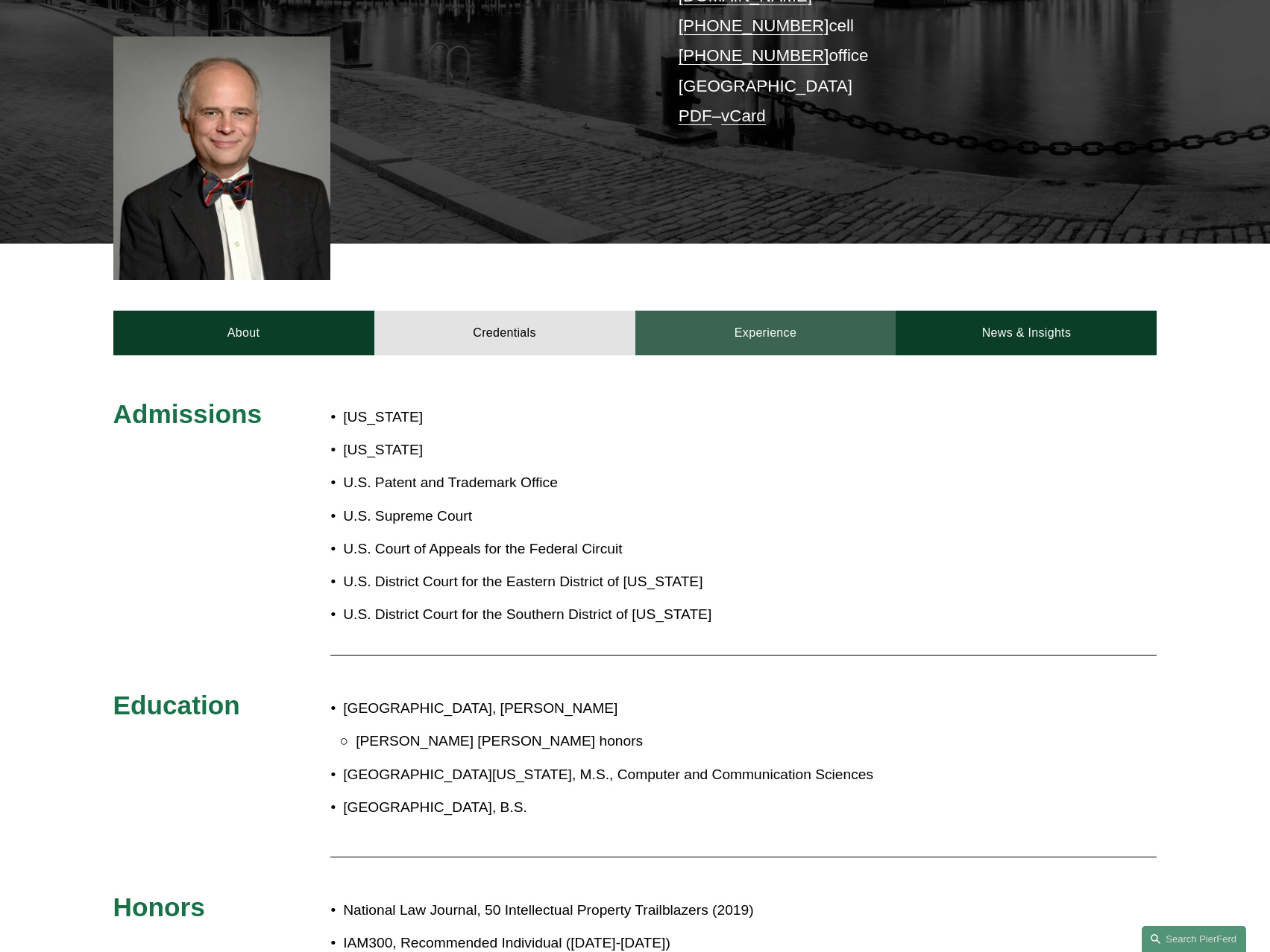
click at [780, 311] on link "Experience" at bounding box center [765, 333] width 261 height 45
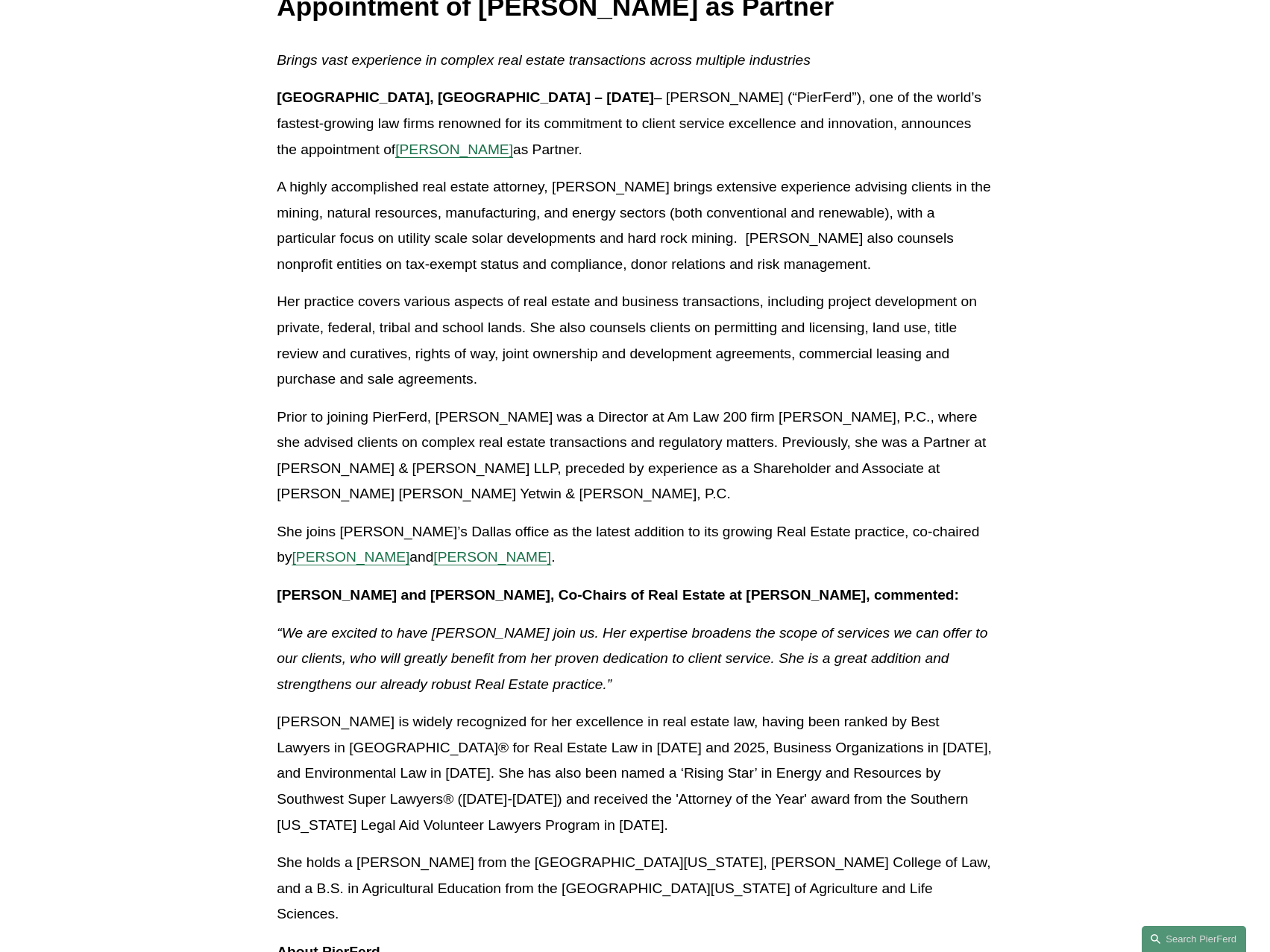
scroll to position [257, 0]
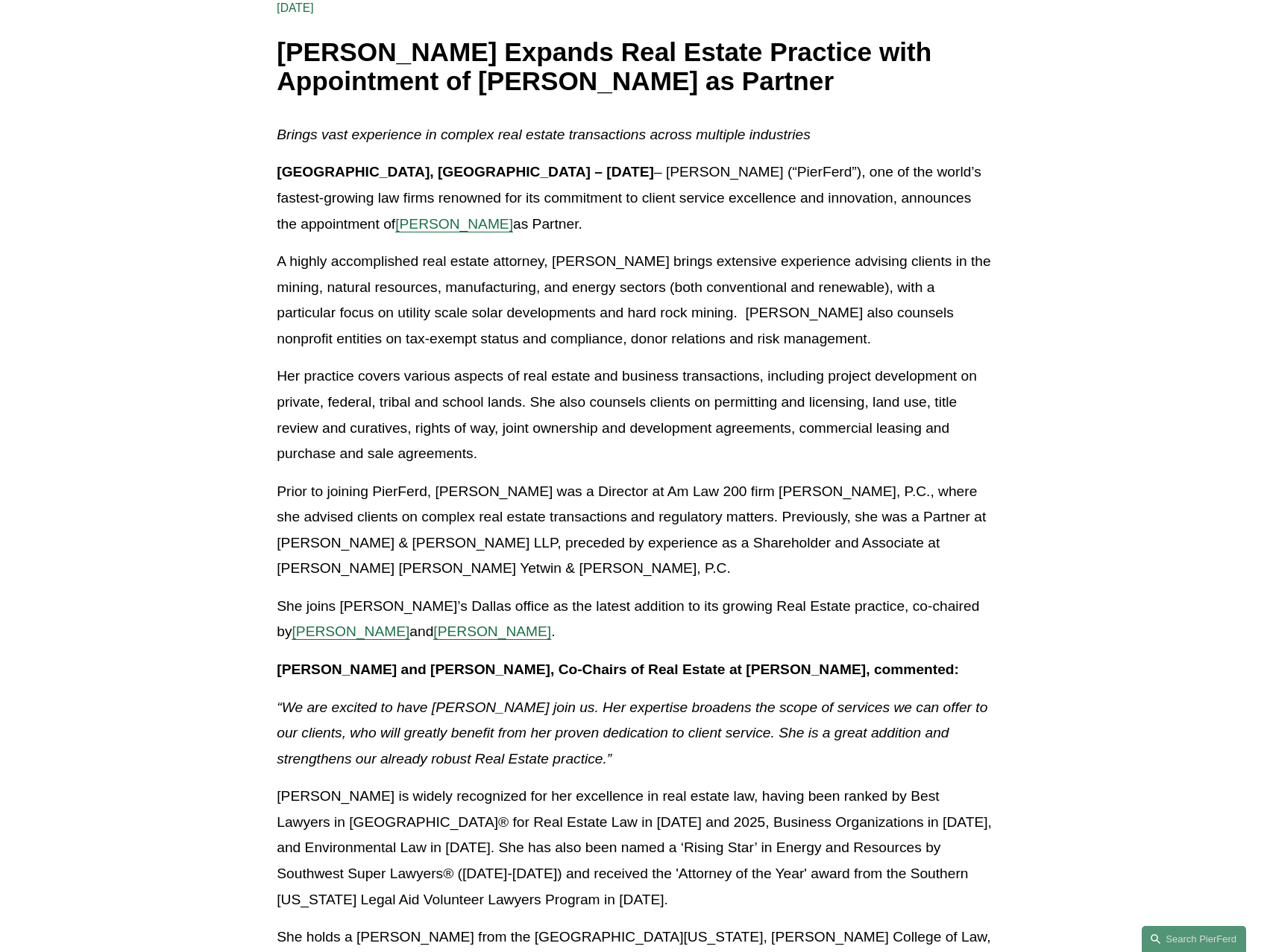
click at [395, 222] on span "[PERSON_NAME]" at bounding box center [454, 223] width 118 height 15
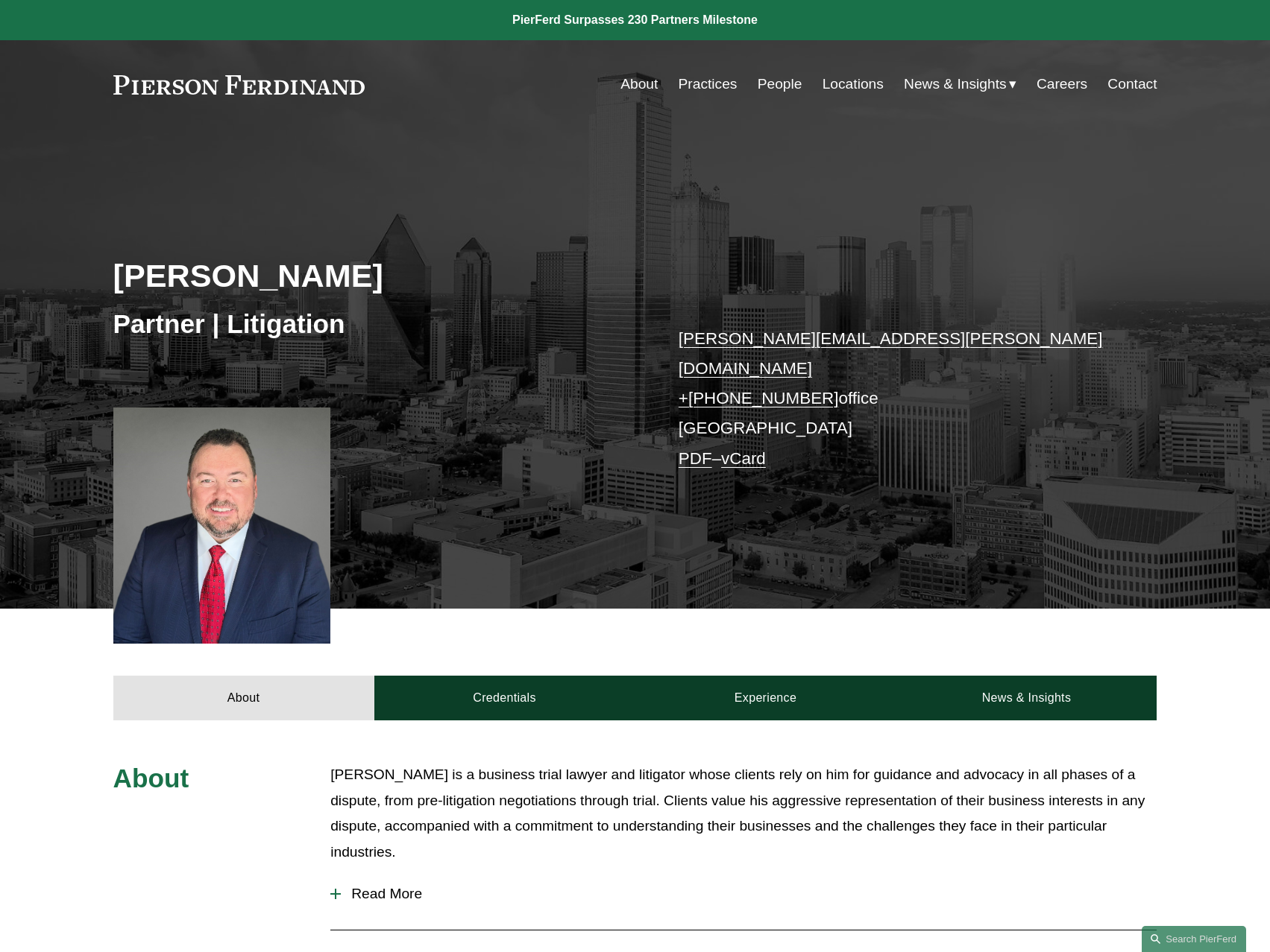
scroll to position [223, 0]
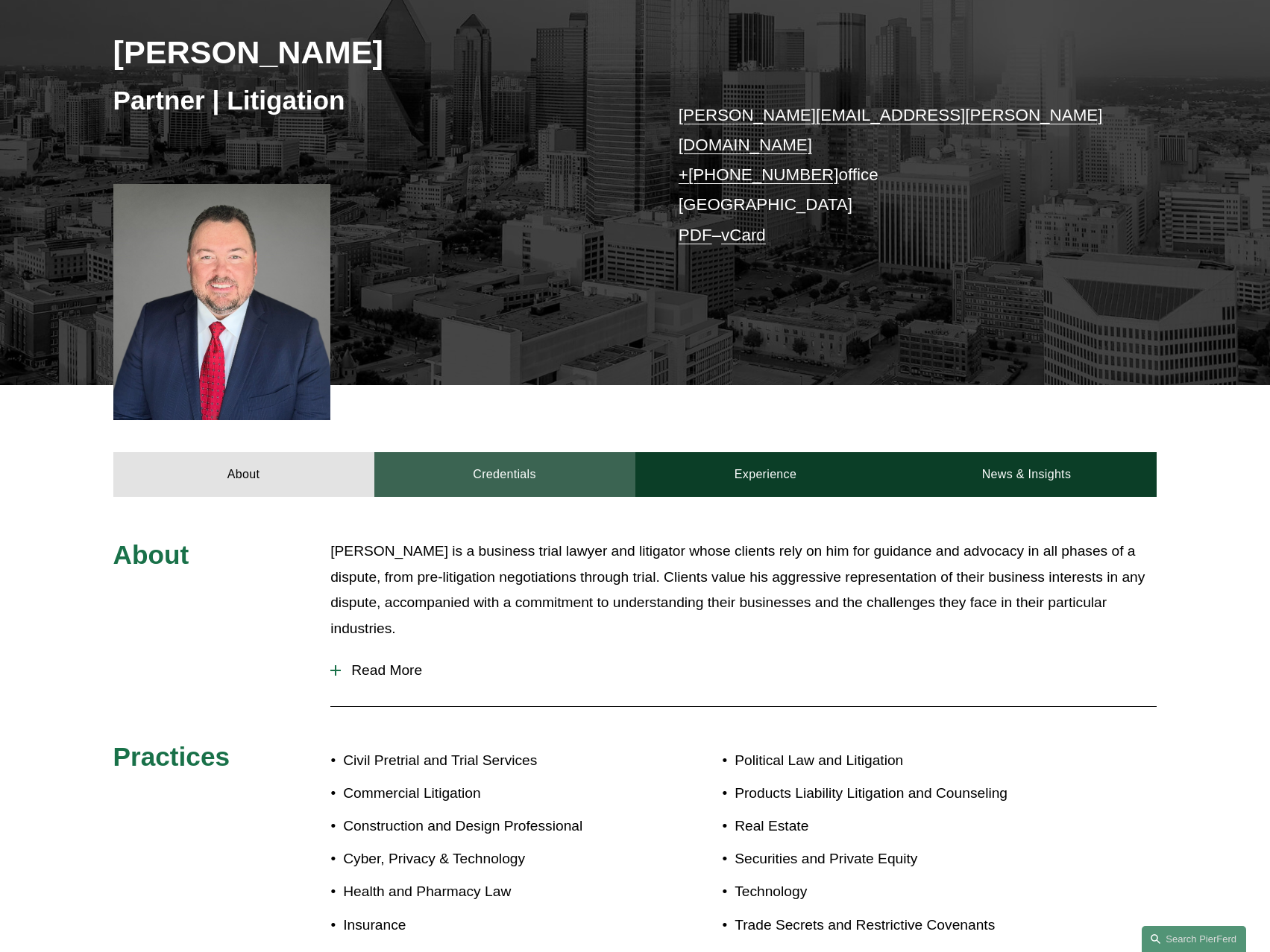
click at [513, 460] on link "Credentials" at bounding box center [505, 475] width 261 height 45
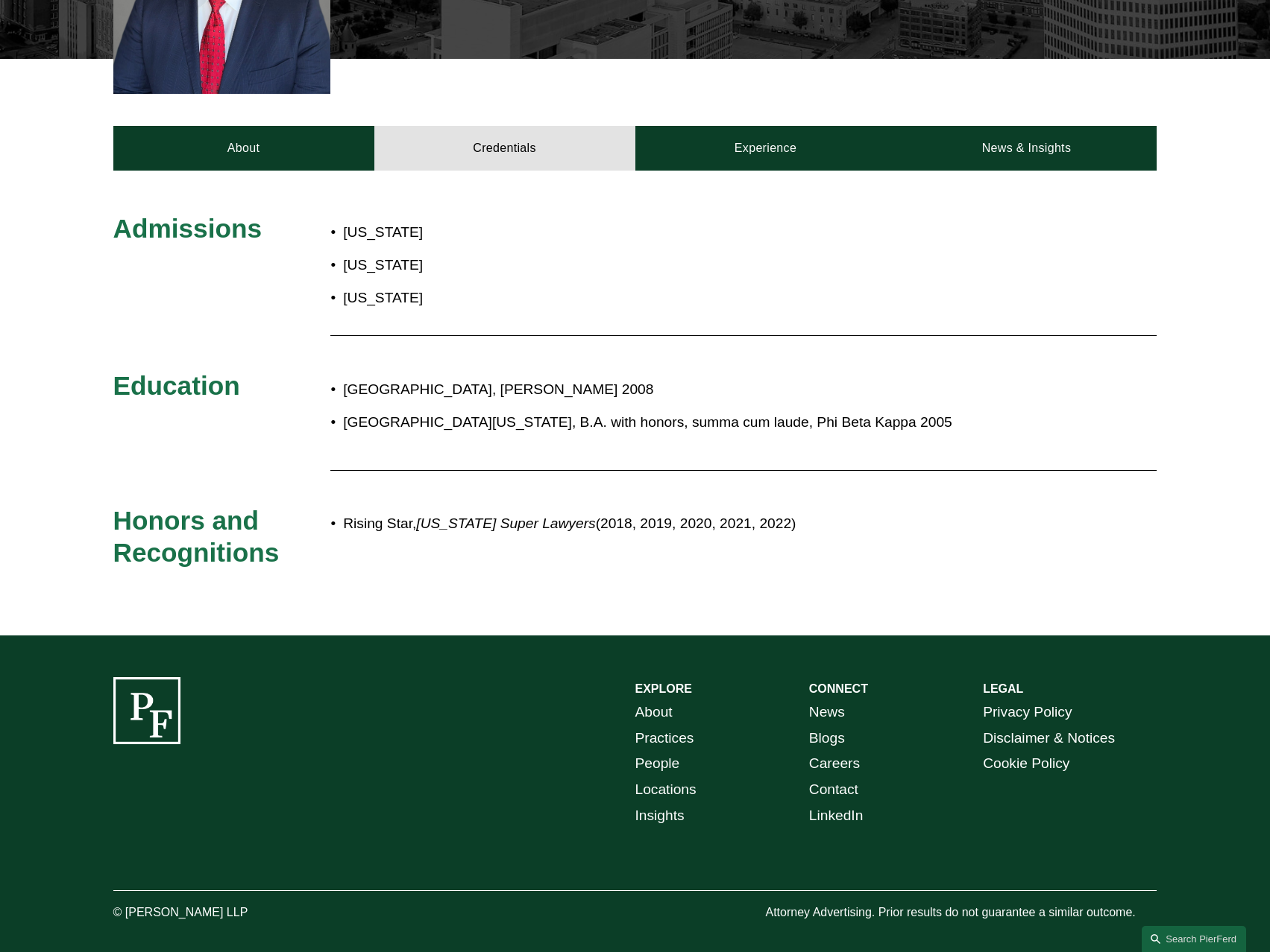
scroll to position [326, 0]
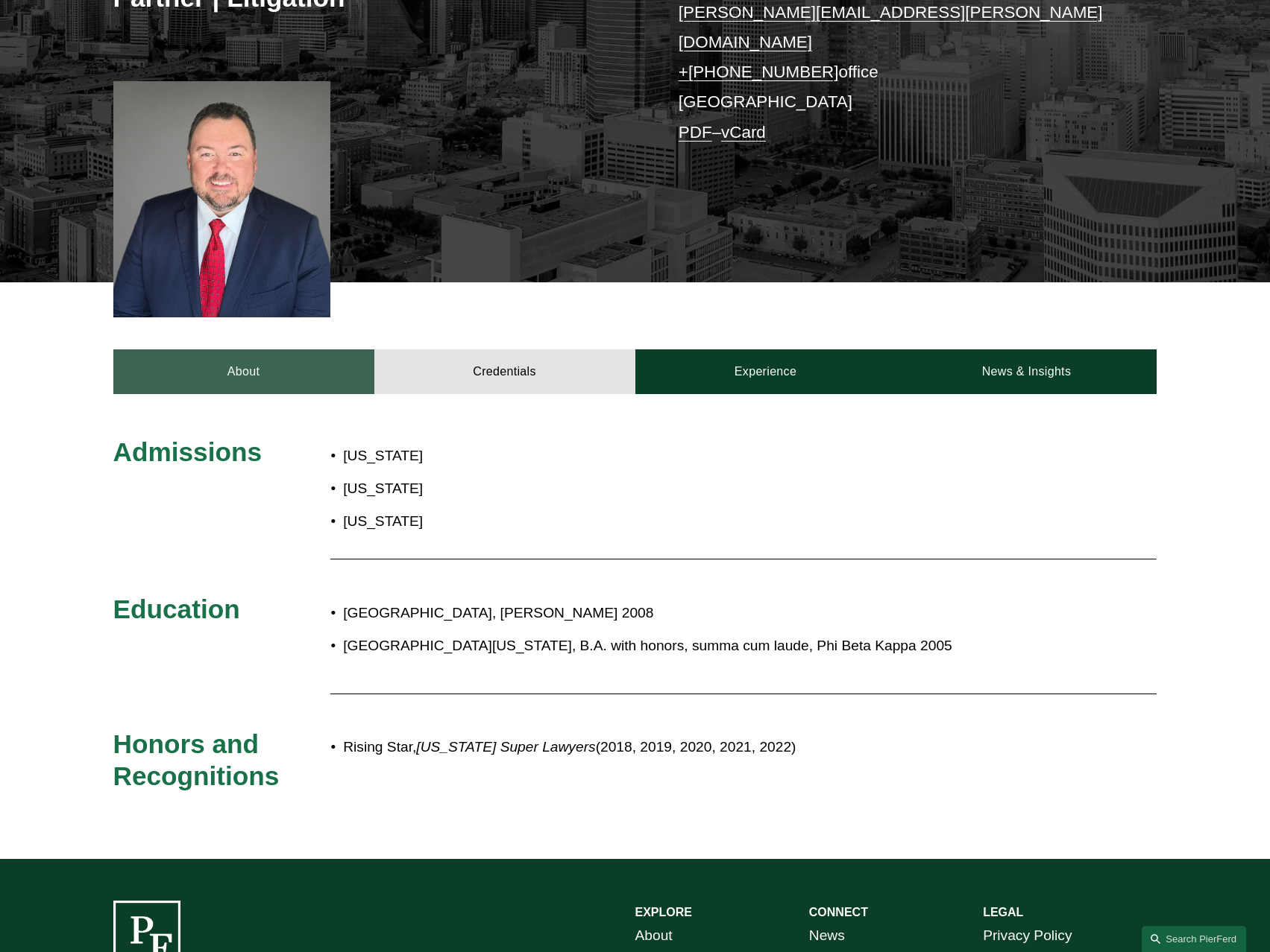
click at [312, 362] on link "About" at bounding box center [244, 372] width 261 height 45
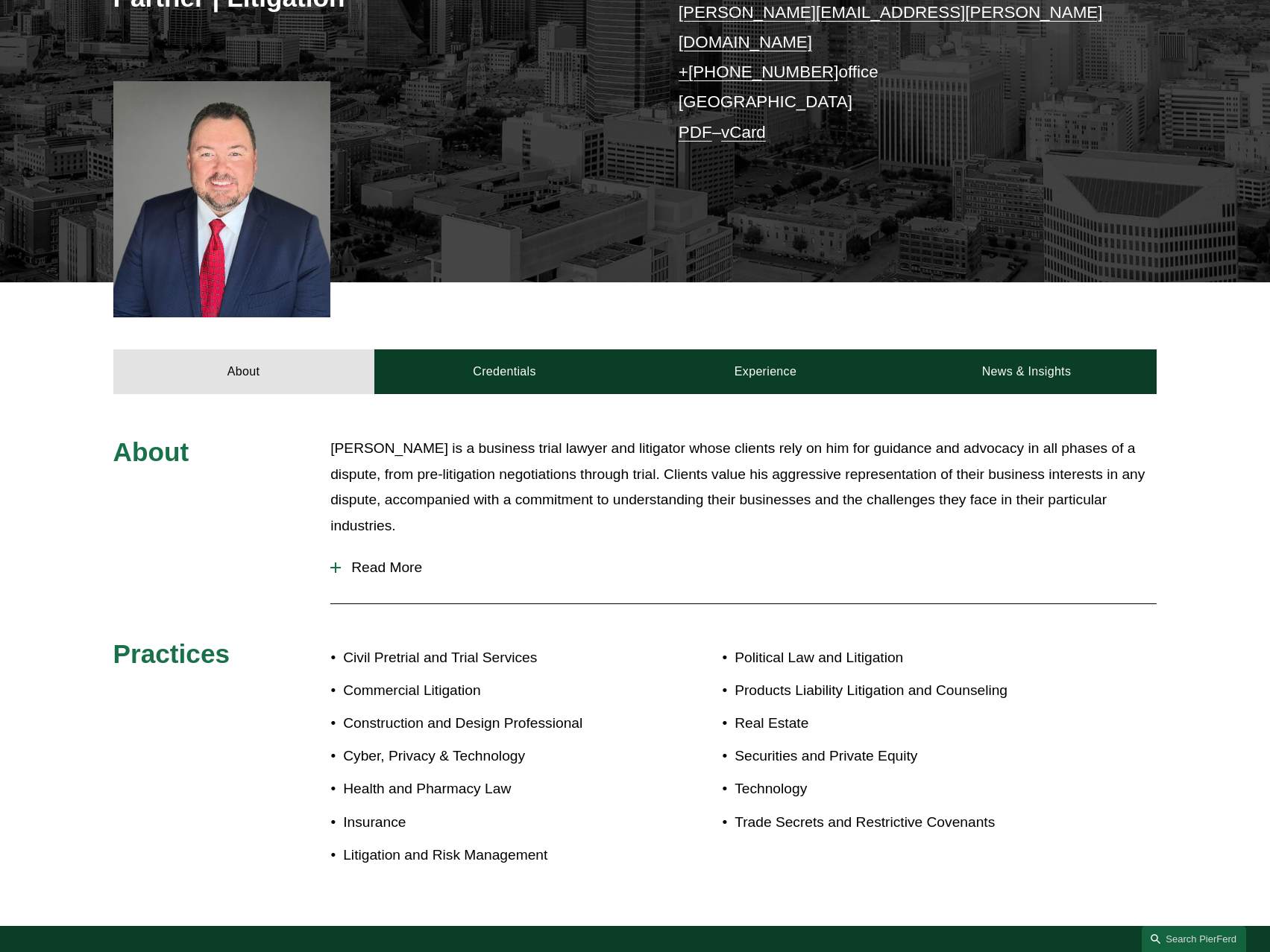
click at [407, 560] on span "Read More" at bounding box center [748, 568] width 815 height 16
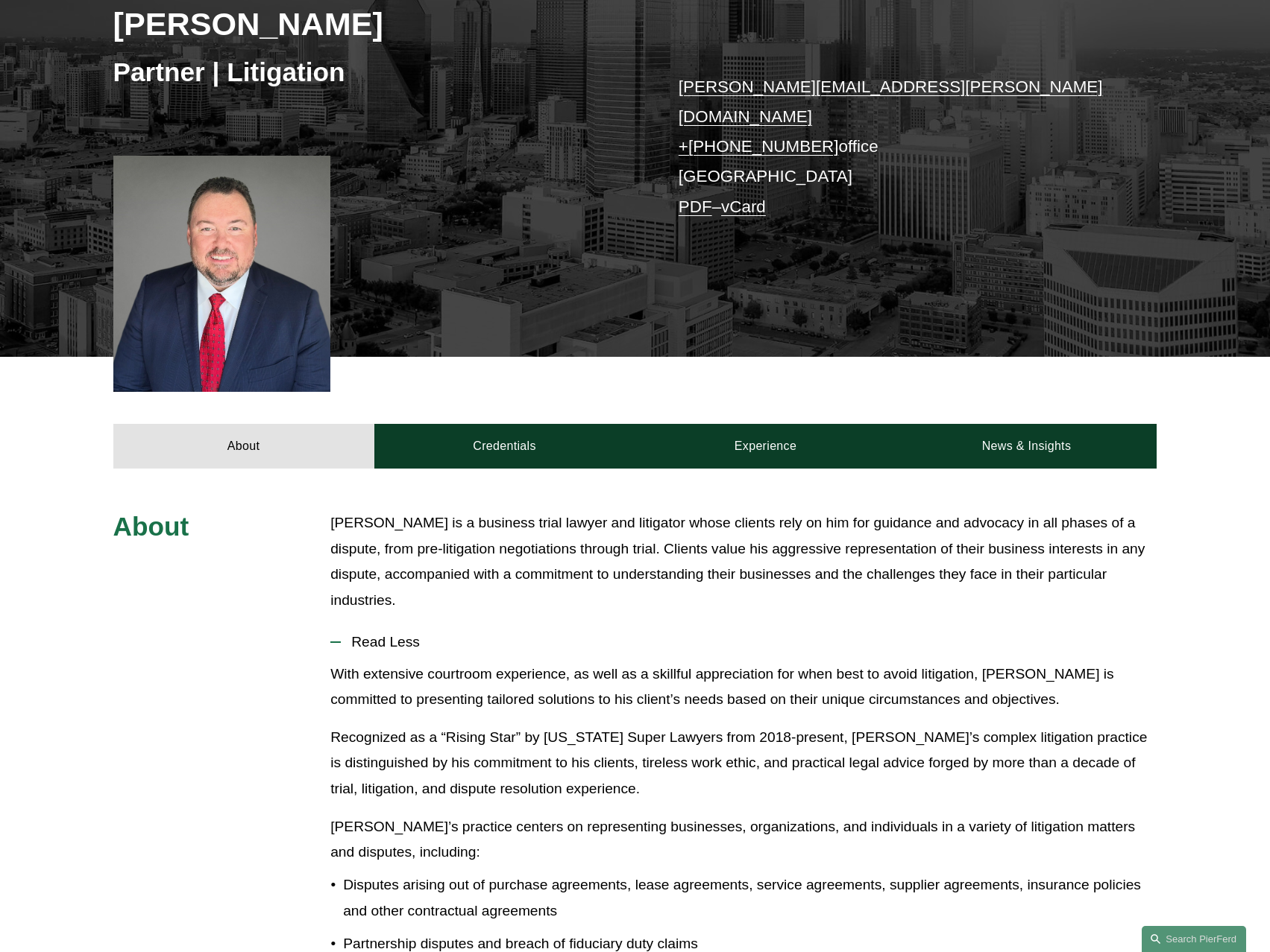
scroll to position [177, 0]
